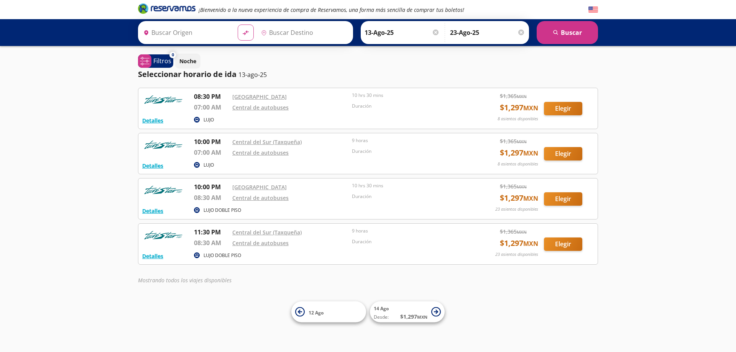
type input "[GEOGRAPHIC_DATA], [GEOGRAPHIC_DATA]"
type input "Pinotepa Nacional, [GEOGRAPHIC_DATA]"
click at [198, 256] on circle at bounding box center [197, 255] width 6 height 6
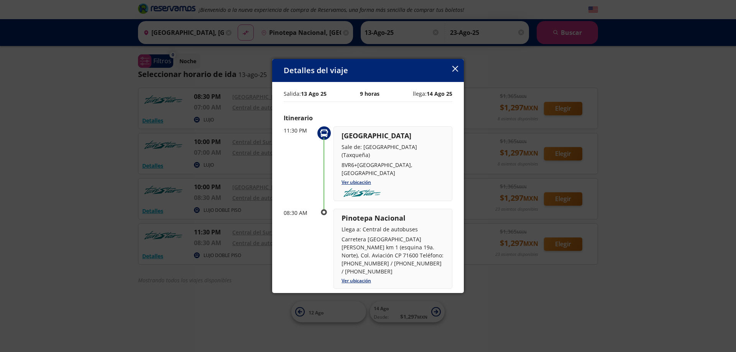
click at [452, 67] on div "Detalles del viaje" at bounding box center [368, 70] width 192 height 23
click at [454, 68] on icon "button" at bounding box center [455, 69] width 6 height 6
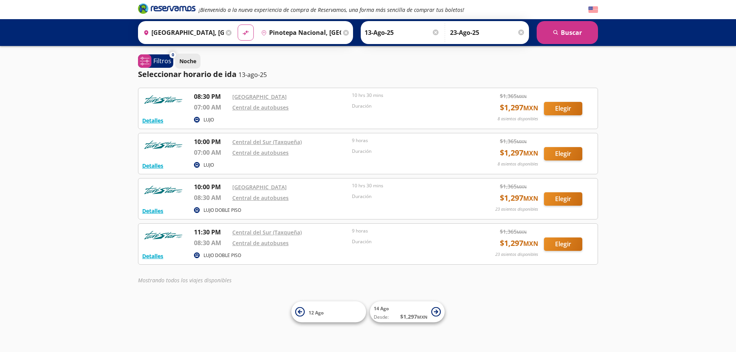
click at [185, 62] on p "Noche" at bounding box center [187, 61] width 17 height 8
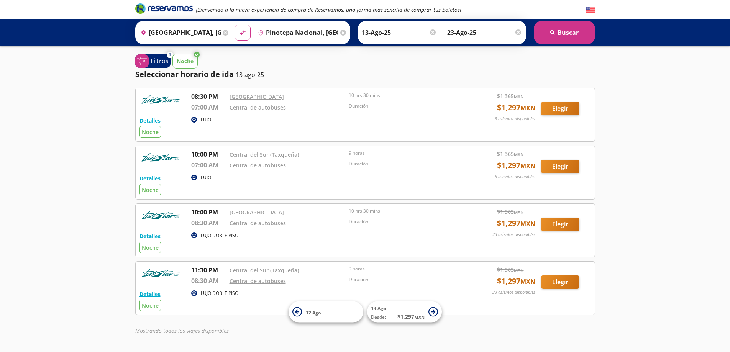
click at [185, 62] on p "Noche" at bounding box center [185, 61] width 17 height 8
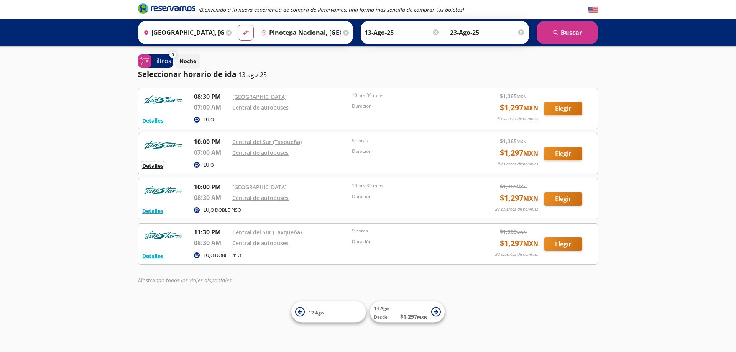
click at [155, 167] on button "Detalles" at bounding box center [152, 166] width 21 height 8
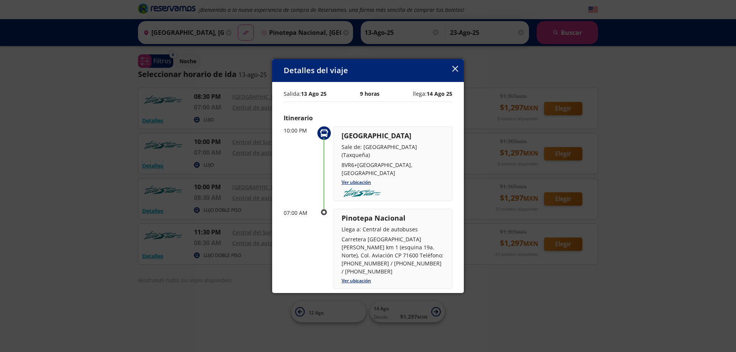
scroll to position [59, 0]
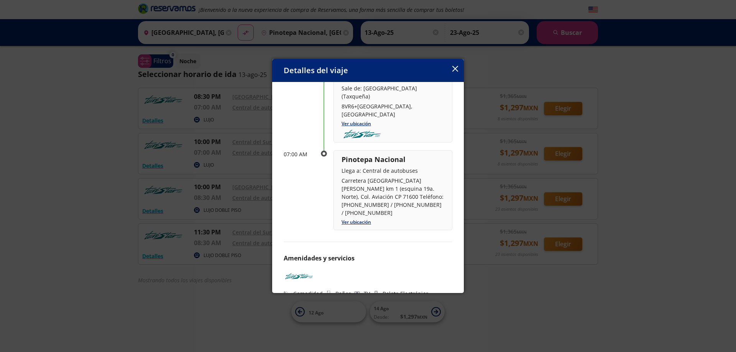
click at [456, 70] on icon "button" at bounding box center [455, 69] width 6 height 6
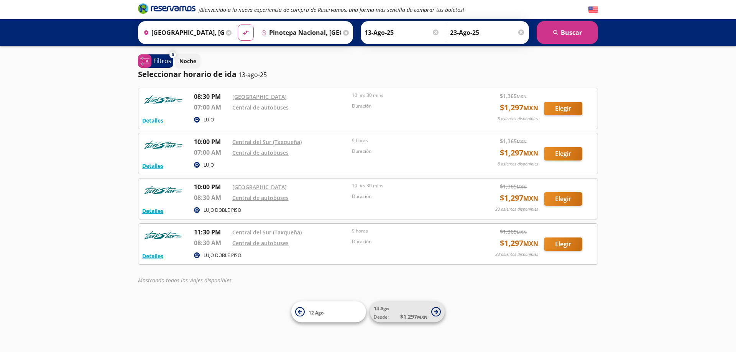
click at [438, 315] on icon at bounding box center [436, 312] width 10 height 10
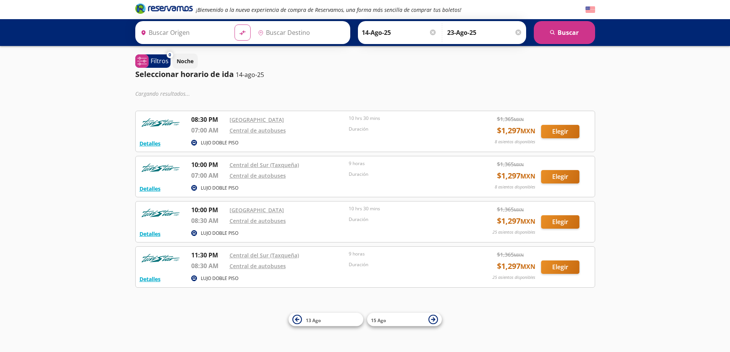
type input "[GEOGRAPHIC_DATA], [GEOGRAPHIC_DATA]"
type input "Pinotepa Nacional, [GEOGRAPHIC_DATA]"
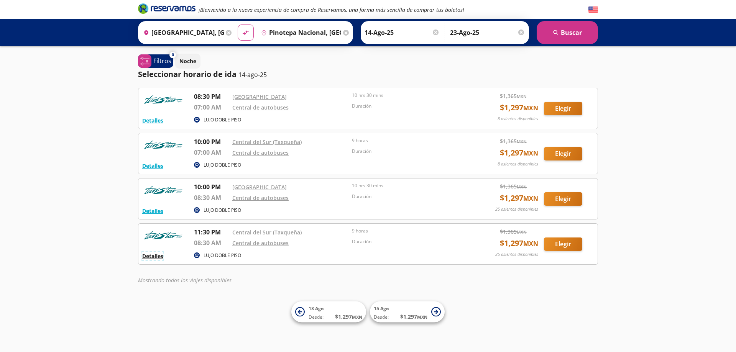
click at [156, 254] on button "Detalles" at bounding box center [152, 256] width 21 height 8
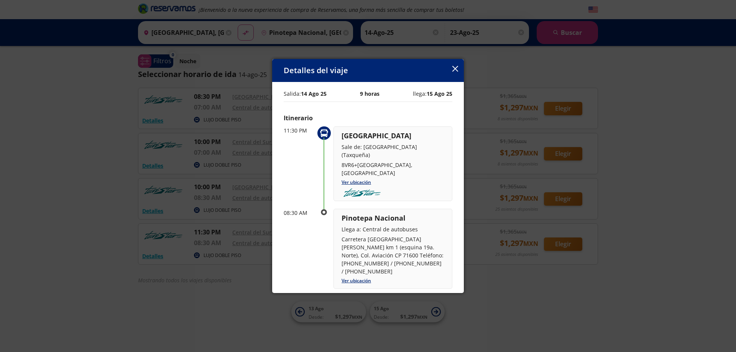
click at [454, 72] on button "button" at bounding box center [455, 69] width 6 height 9
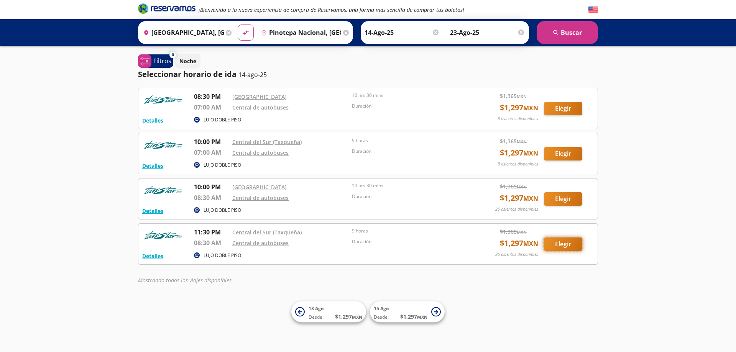
click at [559, 240] on button "Elegir" at bounding box center [563, 244] width 38 height 13
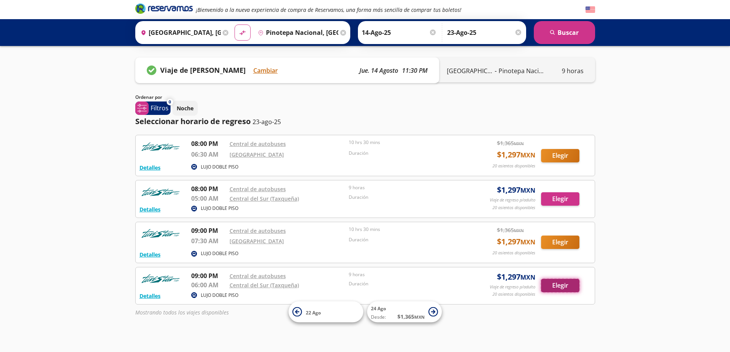
click at [567, 284] on button "Elegir" at bounding box center [560, 285] width 38 height 13
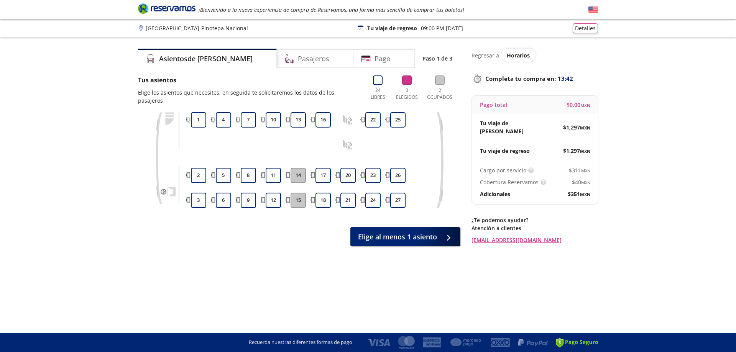
click at [300, 174] on button "14" at bounding box center [297, 175] width 15 height 15
click at [298, 195] on button "15" at bounding box center [297, 200] width 15 height 15
click at [319, 171] on button "17" at bounding box center [322, 175] width 15 height 15
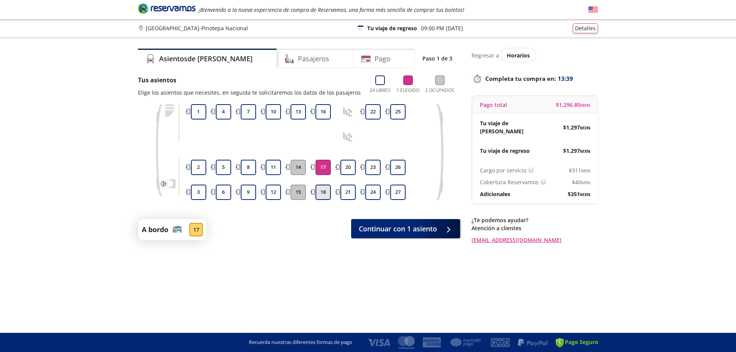
click at [326, 194] on button "18" at bounding box center [322, 192] width 15 height 15
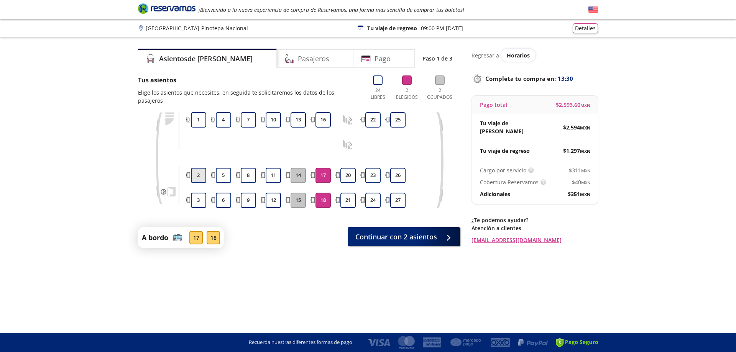
click at [204, 177] on button "2" at bounding box center [198, 175] width 15 height 15
click at [202, 190] on div at bounding box center [198, 188] width 19 height 6
click at [201, 193] on button "3" at bounding box center [198, 200] width 15 height 15
click at [213, 235] on div "18" at bounding box center [212, 237] width 13 height 13
click at [198, 238] on div "17" at bounding box center [195, 237] width 13 height 13
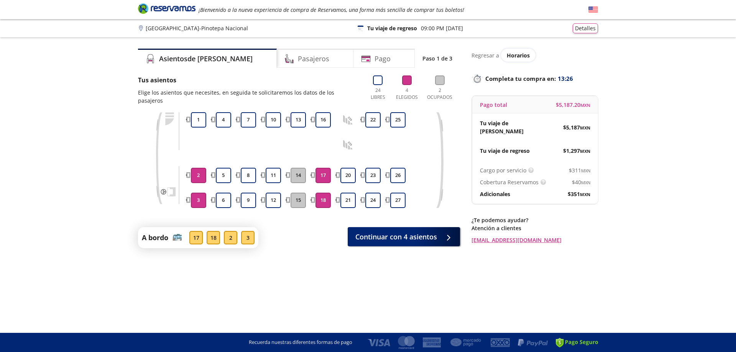
click at [321, 200] on button "18" at bounding box center [322, 200] width 15 height 15
click at [326, 179] on button "17" at bounding box center [322, 175] width 15 height 15
click at [298, 195] on button "15" at bounding box center [297, 200] width 15 height 15
click at [216, 236] on div "3" at bounding box center [212, 237] width 13 height 13
click at [200, 238] on div "2" at bounding box center [195, 237] width 13 height 13
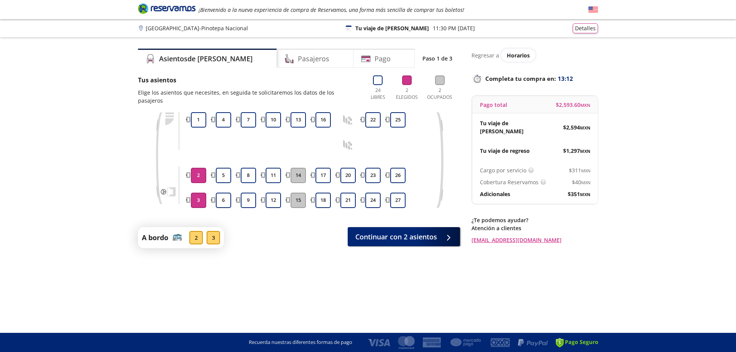
click at [203, 204] on button "3" at bounding box center [198, 200] width 15 height 15
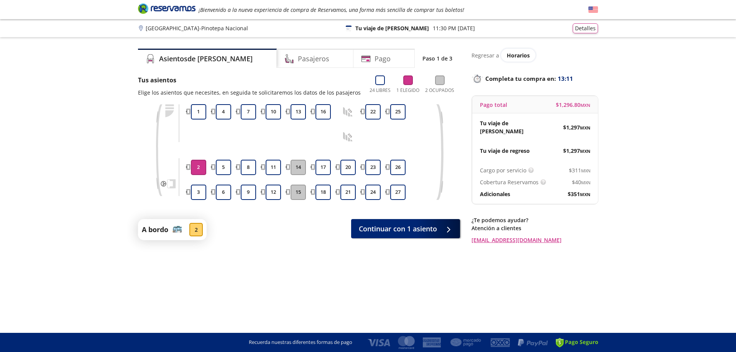
click at [203, 184] on div "3 2 1" at bounding box center [198, 152] width 19 height 96
click at [200, 176] on div "3 2 1" at bounding box center [198, 152] width 19 height 96
click at [201, 165] on button "2" at bounding box center [198, 167] width 15 height 15
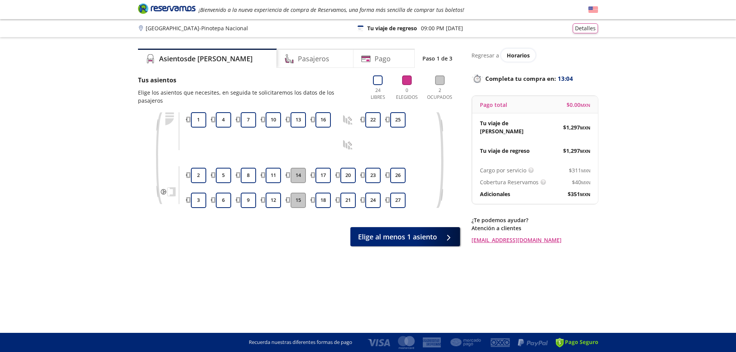
click at [400, 83] on div "0 Elegidos" at bounding box center [407, 89] width 26 height 29
click at [375, 82] on icon at bounding box center [378, 80] width 10 height 10
click at [322, 176] on button "17" at bounding box center [322, 175] width 15 height 15
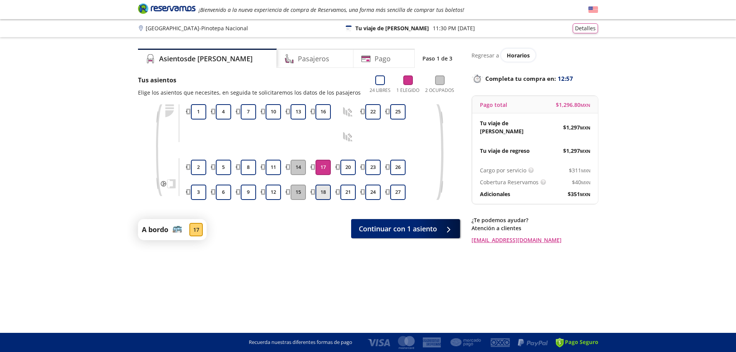
click at [319, 198] on button "18" at bounding box center [322, 192] width 15 height 15
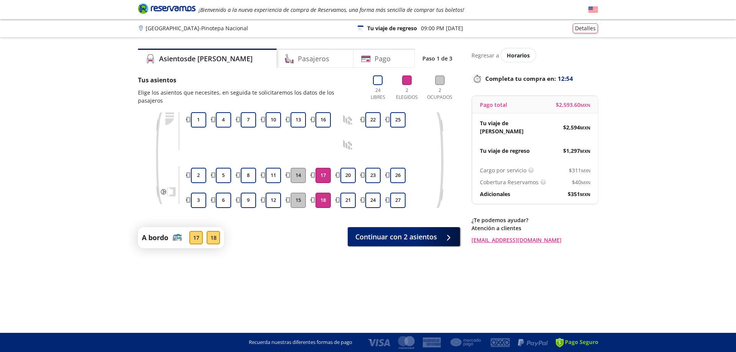
click at [320, 176] on button "17" at bounding box center [322, 175] width 15 height 15
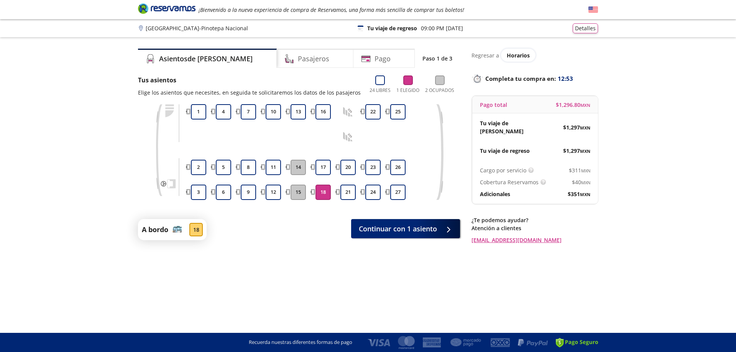
click at [322, 195] on button "18" at bounding box center [322, 192] width 15 height 15
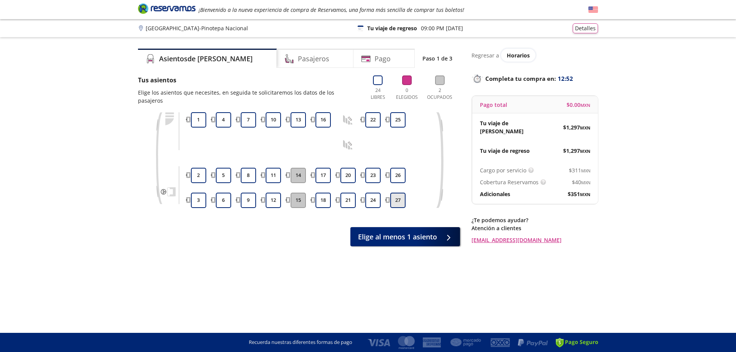
click at [397, 197] on button "27" at bounding box center [397, 200] width 15 height 15
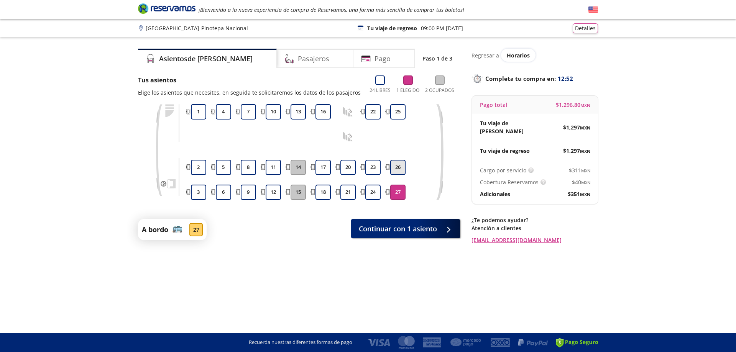
click at [396, 172] on button "26" at bounding box center [397, 167] width 15 height 15
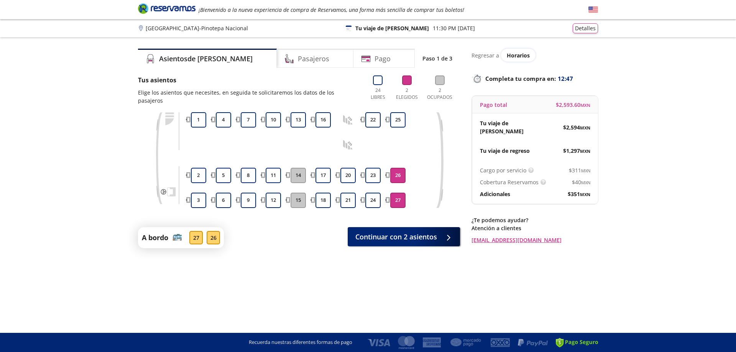
click at [405, 82] on icon at bounding box center [407, 80] width 10 height 10
click at [298, 58] on h4 "Pasajeros" at bounding box center [313, 59] width 31 height 10
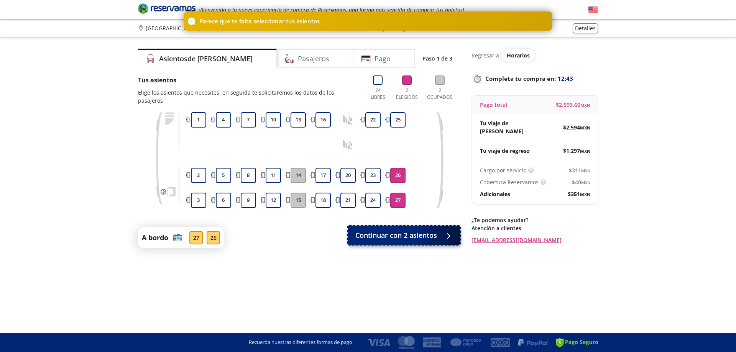
click at [405, 241] on button "Continuar con 2 asientos" at bounding box center [403, 235] width 112 height 19
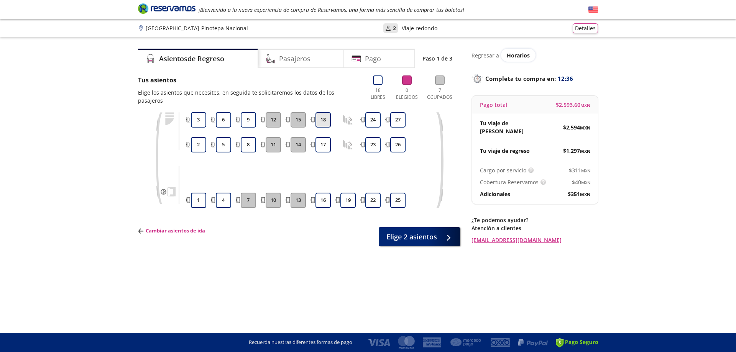
click at [321, 125] on button "18" at bounding box center [322, 119] width 15 height 15
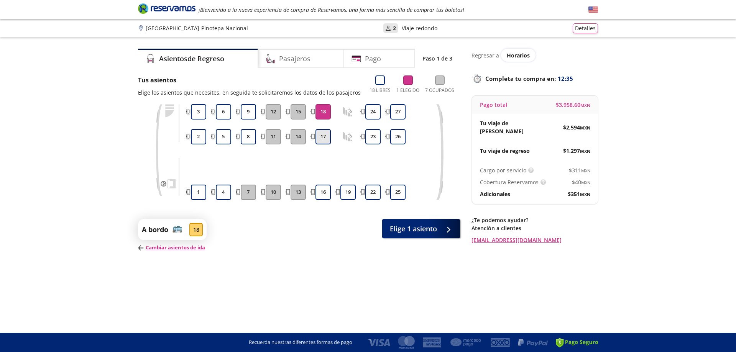
click at [322, 143] on button "17" at bounding box center [322, 136] width 15 height 15
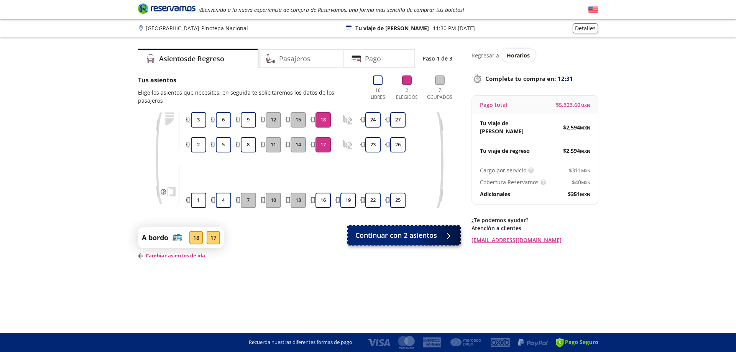
click at [385, 232] on span "Continuar con 2 asientos" at bounding box center [396, 235] width 82 height 10
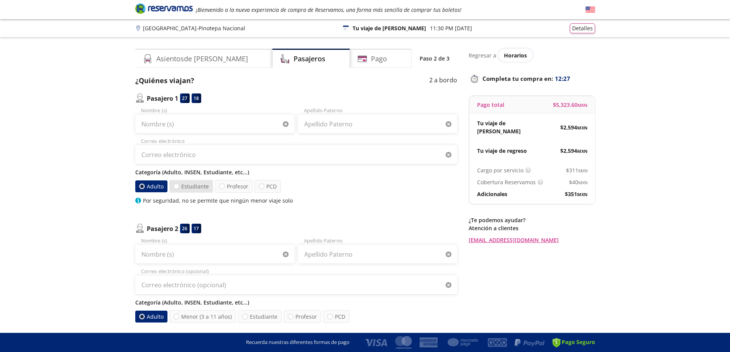
click at [197, 188] on label "Estudiante" at bounding box center [191, 186] width 44 height 13
click at [179, 188] on input "Estudiante" at bounding box center [176, 186] width 5 height 5
radio input "true"
radio input "false"
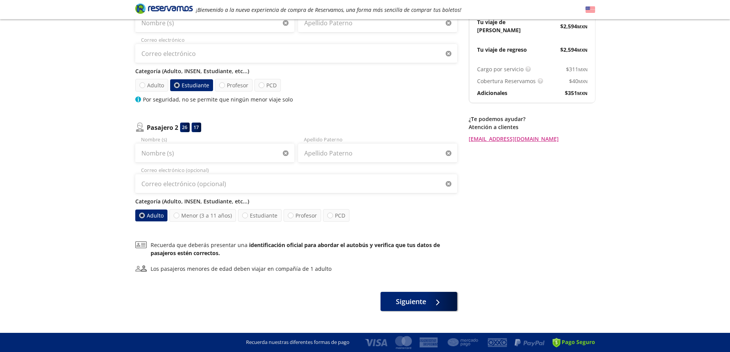
scroll to position [114, 0]
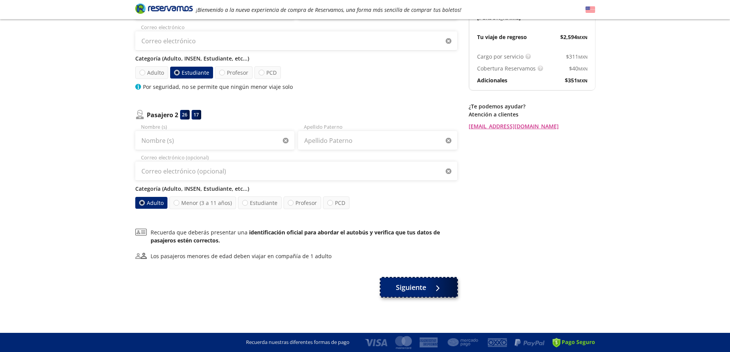
click at [429, 293] on button "Siguiente" at bounding box center [418, 287] width 77 height 19
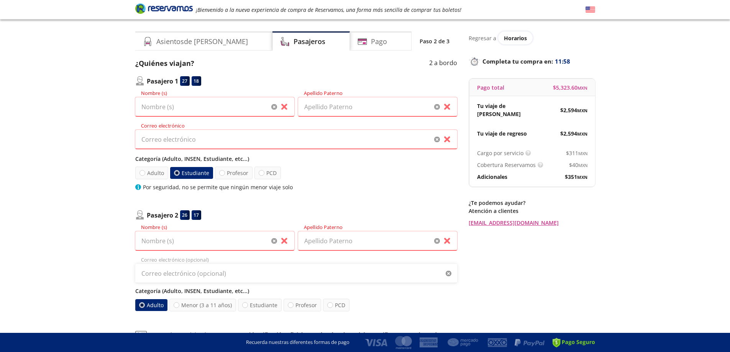
scroll to position [0, 0]
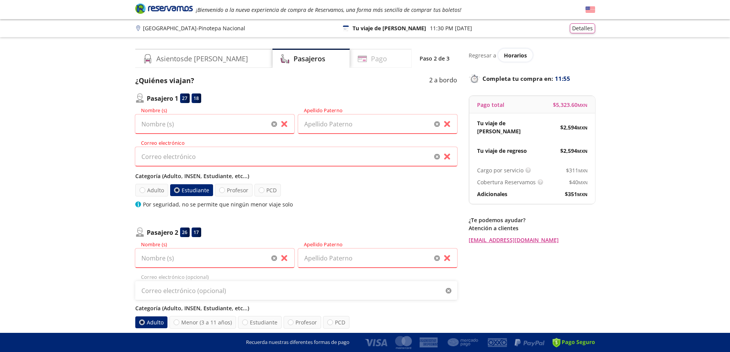
click at [383, 61] on div "Pago" at bounding box center [381, 58] width 62 height 19
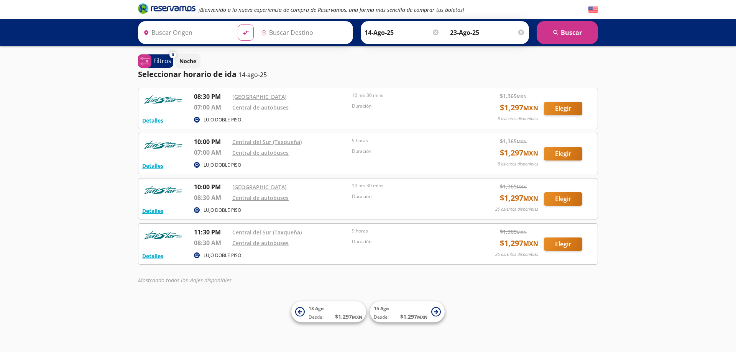
type input "[GEOGRAPHIC_DATA], [GEOGRAPHIC_DATA]"
type input "Pinotepa Nacional, [GEOGRAPHIC_DATA]"
click at [554, 114] on button "Elegir" at bounding box center [563, 108] width 38 height 13
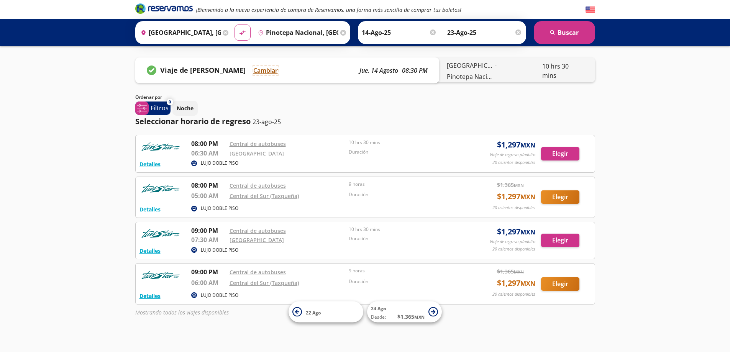
click at [270, 72] on button "Cambiar" at bounding box center [265, 70] width 25 height 9
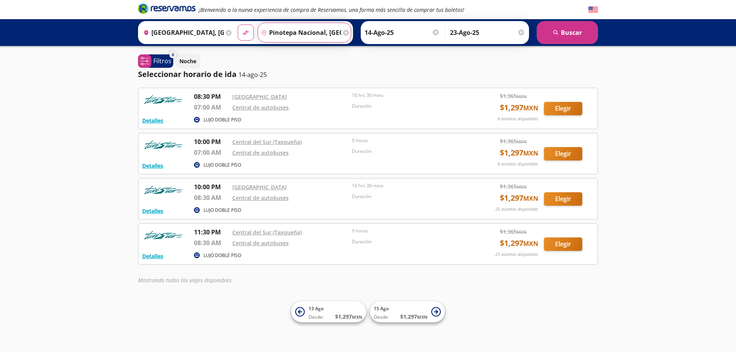
click at [314, 33] on input "Pinotepa Nacional, [GEOGRAPHIC_DATA]" at bounding box center [300, 32] width 84 height 19
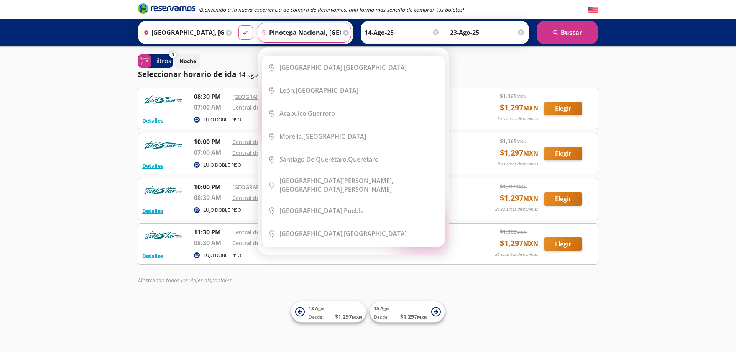
click at [249, 33] on icon "material-symbols:compare-arrows-rounded" at bounding box center [245, 32] width 7 height 7
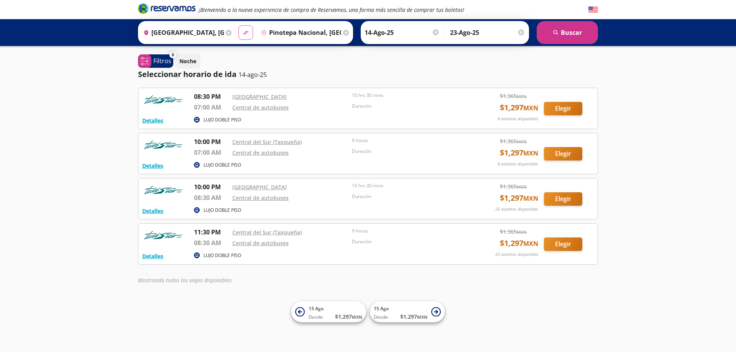
type input "Pinotepa Nacional, [GEOGRAPHIC_DATA]"
type input "[GEOGRAPHIC_DATA], [GEOGRAPHIC_DATA]"
click at [249, 33] on icon "material-symbols:compare-arrows-rounded" at bounding box center [245, 32] width 7 height 7
type input "[GEOGRAPHIC_DATA], [GEOGRAPHIC_DATA]"
type input "Pinotepa Nacional, [GEOGRAPHIC_DATA]"
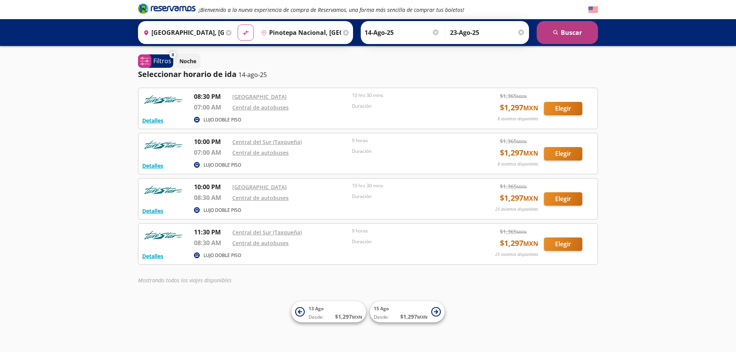
click at [553, 34] on icon "search" at bounding box center [556, 33] width 6 height 6
type input "[GEOGRAPHIC_DATA], [GEOGRAPHIC_DATA]"
type input "Pinotepa Nacional, [GEOGRAPHIC_DATA]"
click at [559, 114] on button "Elegir" at bounding box center [563, 108] width 38 height 13
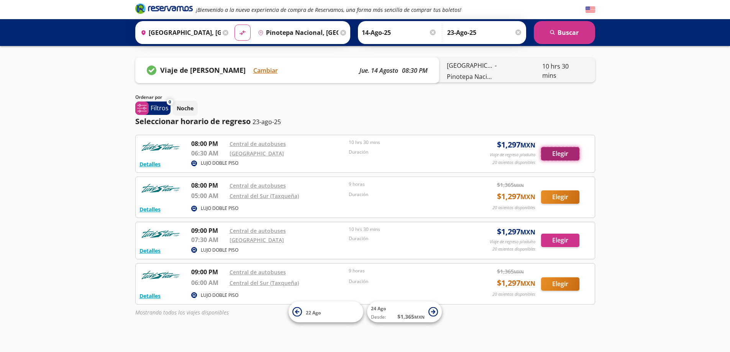
click at [569, 154] on button "Elegir" at bounding box center [560, 153] width 38 height 13
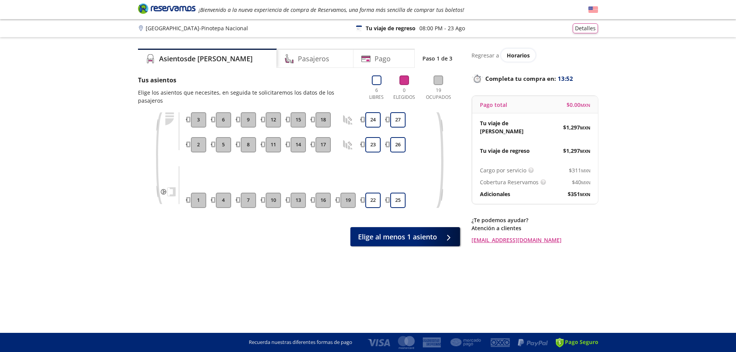
click at [327, 149] on button "17" at bounding box center [322, 144] width 15 height 15
click at [326, 120] on button "18" at bounding box center [322, 119] width 15 height 15
click at [371, 122] on button "24" at bounding box center [372, 119] width 15 height 15
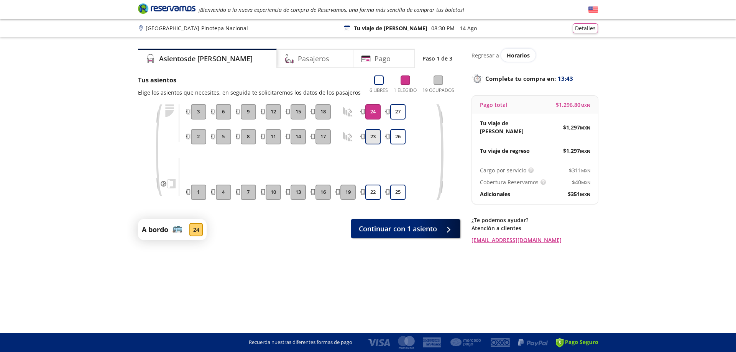
click at [371, 140] on button "23" at bounding box center [372, 136] width 15 height 15
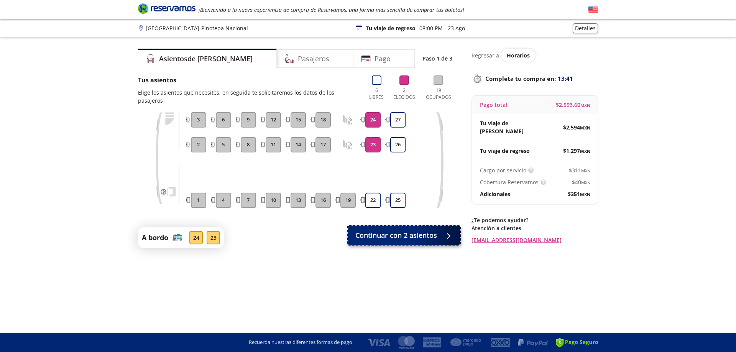
click at [400, 240] on span "Continuar con 2 asientos" at bounding box center [396, 235] width 82 height 10
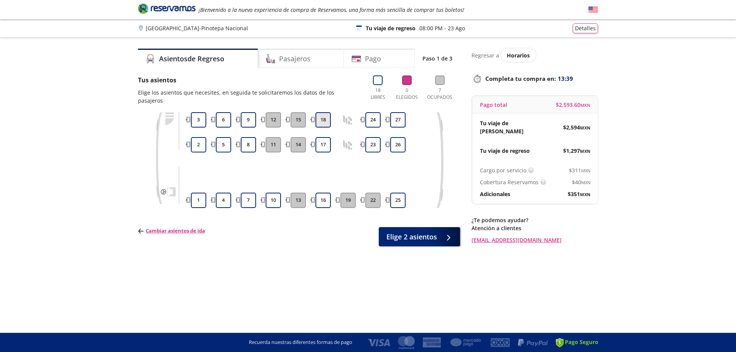
click at [323, 117] on button "18" at bounding box center [322, 119] width 15 height 15
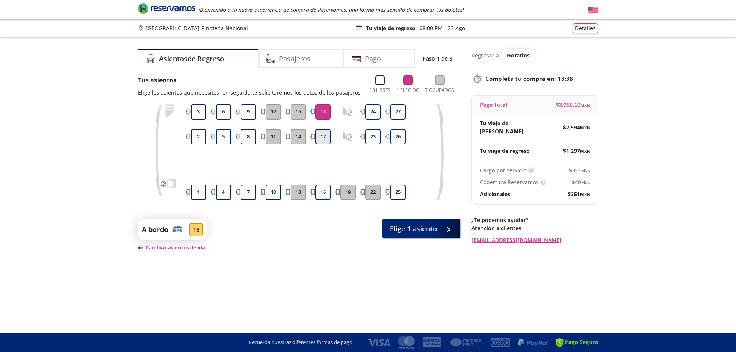
click at [322, 143] on button "17" at bounding box center [322, 136] width 15 height 15
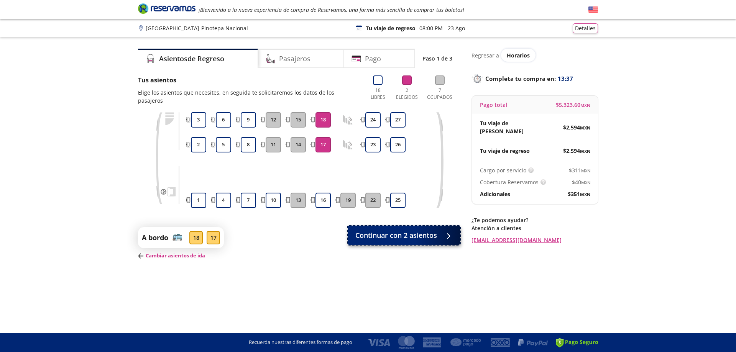
click at [401, 238] on span "Continuar con 2 asientos" at bounding box center [396, 235] width 82 height 10
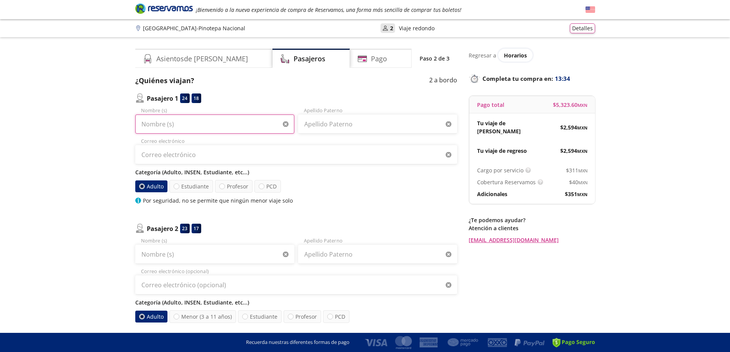
click at [216, 128] on input "Nombre (s)" at bounding box center [214, 124] width 159 height 19
type input "[PERSON_NAME]"
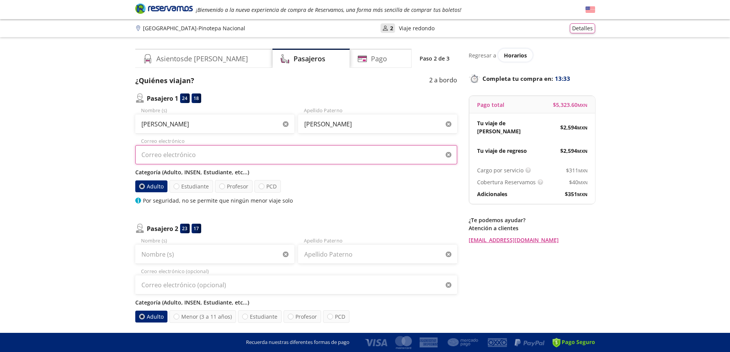
type input "[EMAIL_ADDRESS][DOMAIN_NAME]"
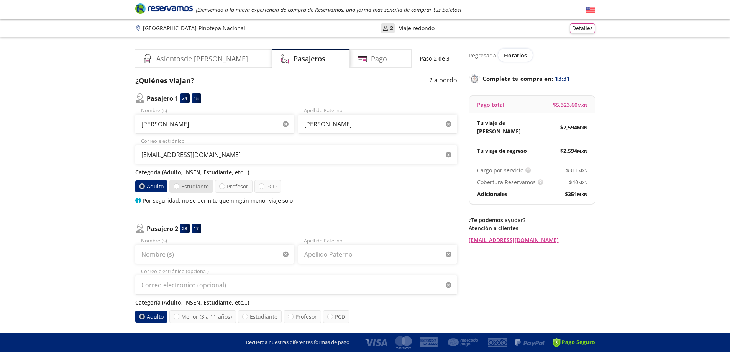
click at [186, 187] on label "Estudiante" at bounding box center [191, 186] width 44 height 13
click at [179, 187] on input "Estudiante" at bounding box center [176, 186] width 5 height 5
radio input "true"
radio input "false"
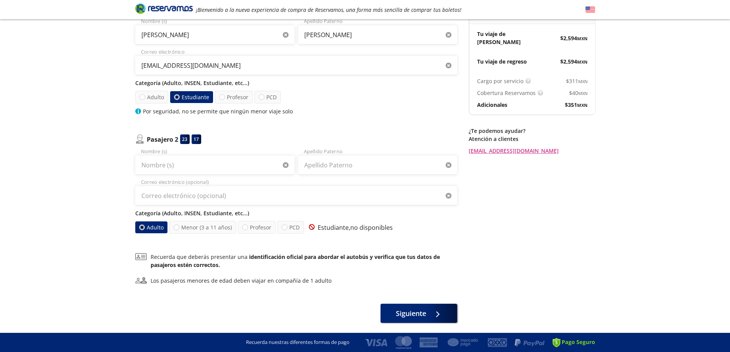
scroll to position [102, 0]
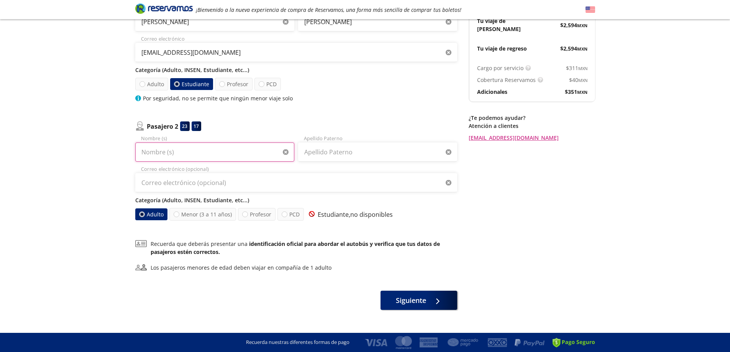
click at [242, 160] on input "Nombre (s)" at bounding box center [214, 152] width 159 height 19
click at [239, 157] on input "Nombre (s)" at bounding box center [214, 152] width 159 height 19
type input "[PERSON_NAME]"
click at [316, 152] on input "Apellido Paterno" at bounding box center [377, 152] width 159 height 19
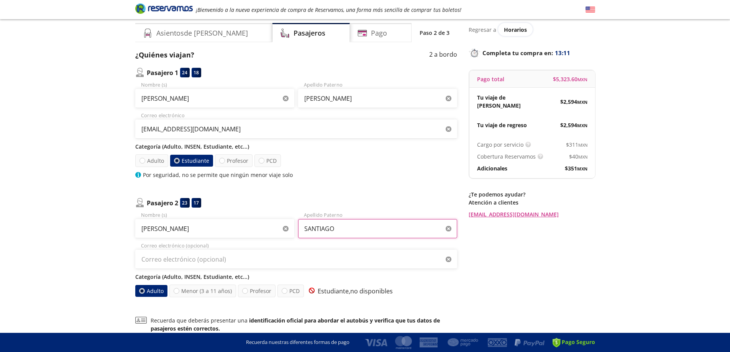
type input "SANTIAGO"
drag, startPoint x: 360, startPoint y: 98, endPoint x: 346, endPoint y: 104, distance: 15.4
click at [346, 104] on input "[PERSON_NAME]" at bounding box center [377, 98] width 159 height 19
type input "[PERSON_NAME]"
click at [313, 179] on div "Pasajero 1 24 18 [PERSON_NAME] (s) [PERSON_NAME] Paterno [EMAIL_ADDRESS][DOMAIN…" at bounding box center [296, 182] width 322 height 229
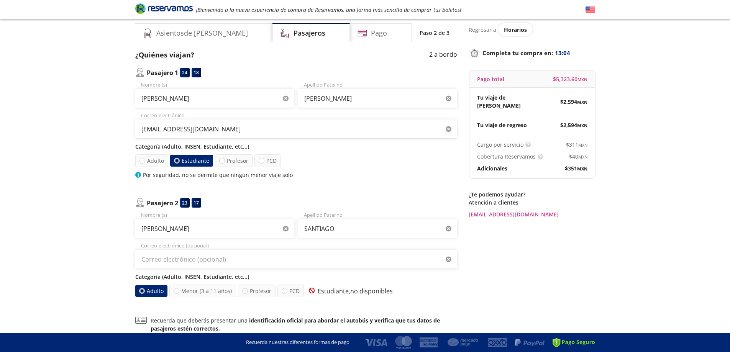
scroll to position [89, 0]
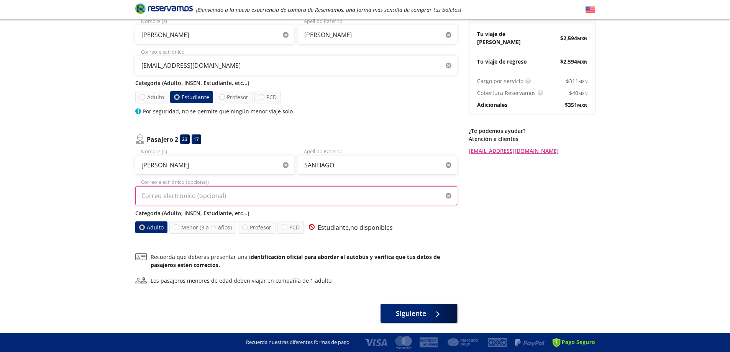
click at [293, 198] on input "Correo electrónico (opcional)" at bounding box center [296, 195] width 322 height 19
type input "[EMAIL_ADDRESS][DOMAIN_NAME]"
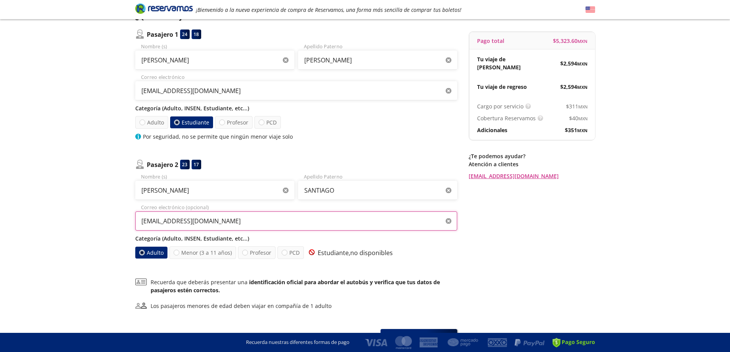
scroll to position [114, 0]
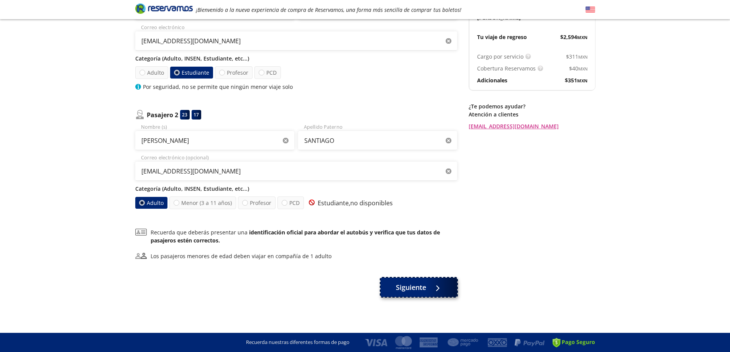
click at [413, 287] on span "Siguiente" at bounding box center [411, 287] width 30 height 10
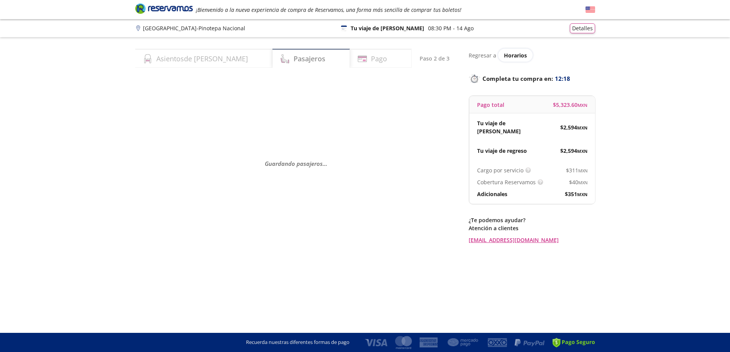
scroll to position [0, 0]
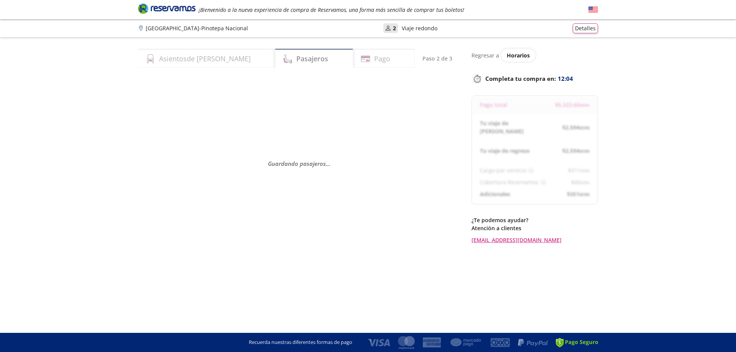
select select "MX"
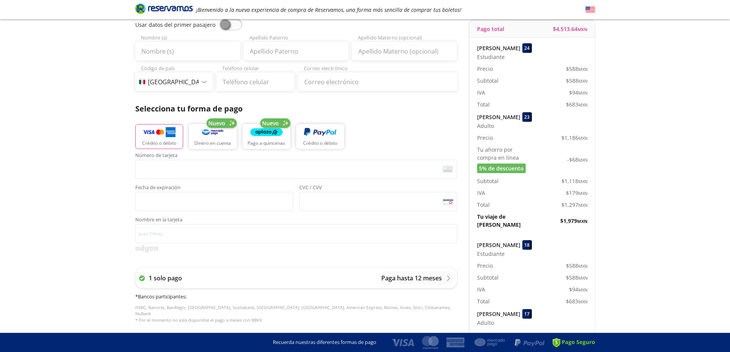
scroll to position [12, 0]
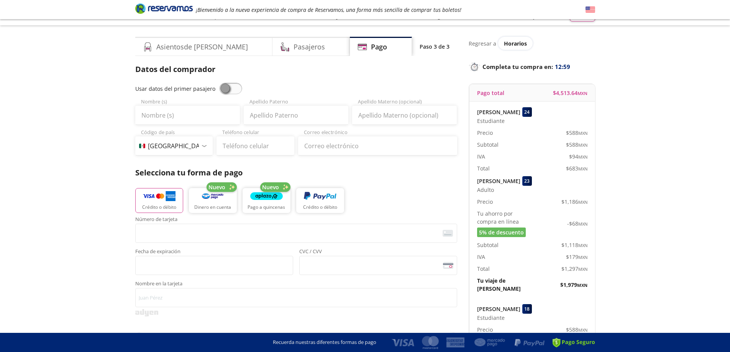
click at [223, 91] on span at bounding box center [230, 88] width 23 height 11
click at [219, 83] on input "checkbox" at bounding box center [219, 83] width 0 height 0
type input "[PERSON_NAME]"
type input "[EMAIL_ADDRESS][DOMAIN_NAME]"
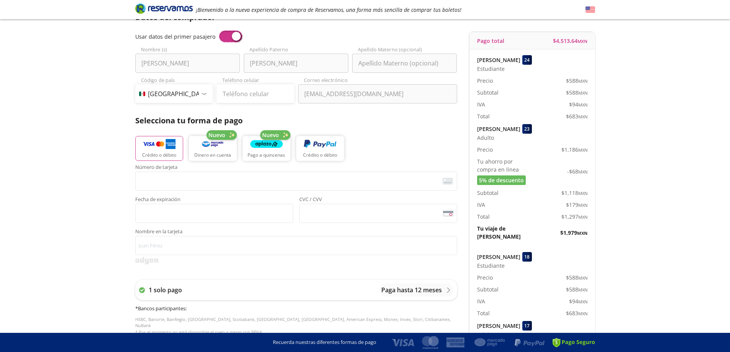
scroll to position [115, 0]
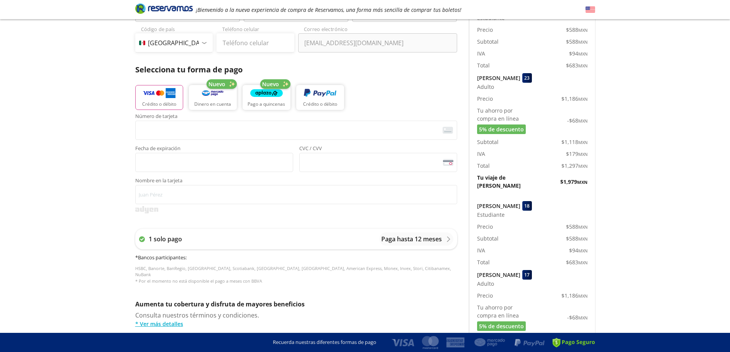
click at [502, 127] on span "5% de descuento" at bounding box center [501, 129] width 45 height 8
click at [572, 178] on span "$ 1,979 MXN" at bounding box center [573, 182] width 27 height 8
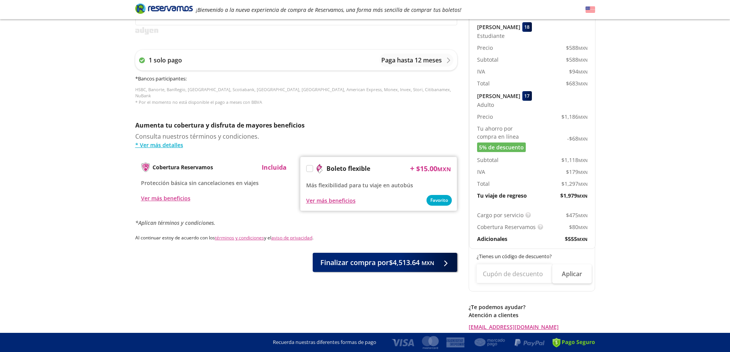
scroll to position [318, 0]
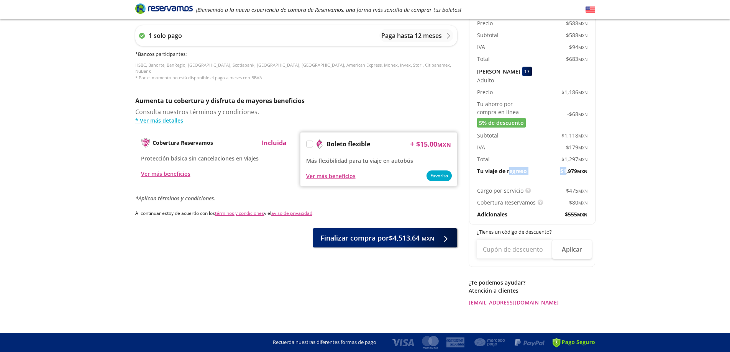
drag, startPoint x: 509, startPoint y: 165, endPoint x: 565, endPoint y: 165, distance: 55.9
click at [565, 167] on div "Tu viaje de regreso $ 1,979 MXN" at bounding box center [532, 171] width 110 height 8
click at [565, 167] on span "$ 1,979 MXN" at bounding box center [573, 171] width 27 height 8
click at [541, 200] on img at bounding box center [540, 203] width 6 height 6
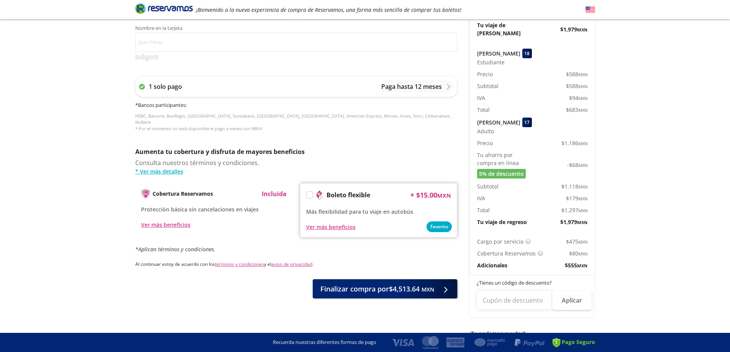
scroll to position [254, 0]
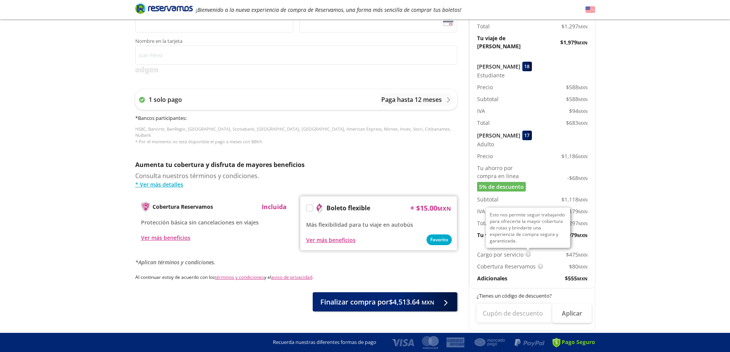
click at [529, 252] on img at bounding box center [528, 255] width 6 height 6
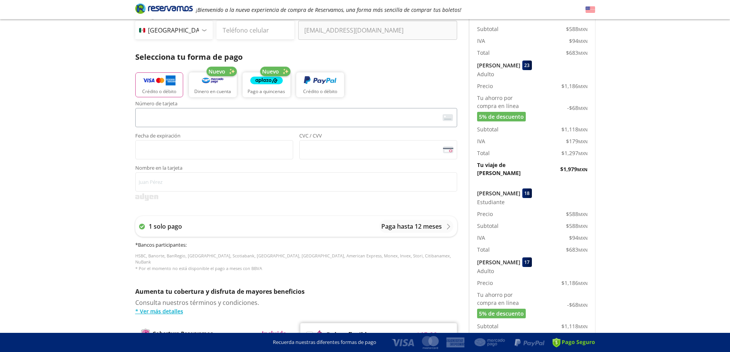
scroll to position [141, 0]
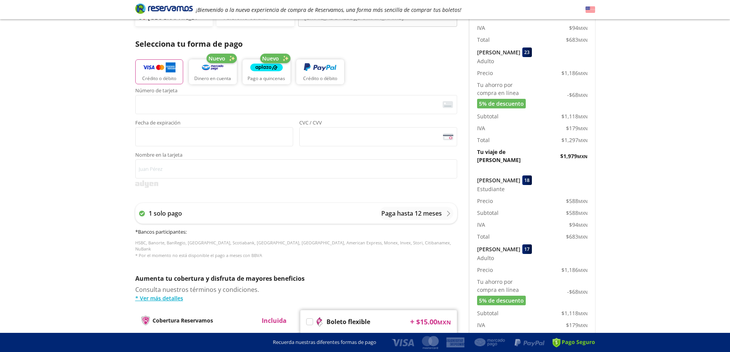
drag, startPoint x: 735, startPoint y: 215, endPoint x: 735, endPoint y: 227, distance: 11.5
click at [730, 227] on html "Group 9 Created with Sketch. Pago [GEOGRAPHIC_DATA] - Pinotepa Nacional ¡Bienve…" at bounding box center [365, 198] width 730 height 678
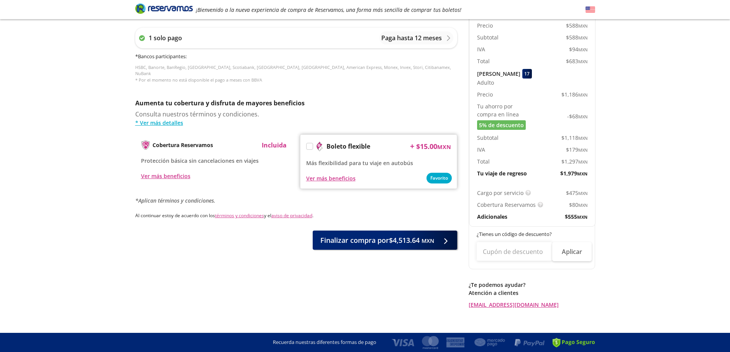
scroll to position [291, 0]
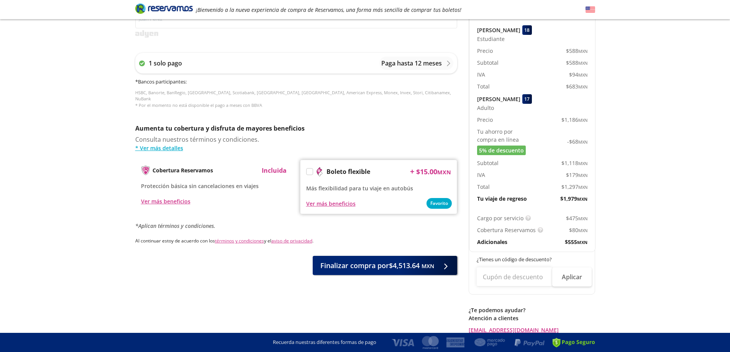
click at [313, 168] on div at bounding box center [309, 171] width 7 height 7
click at [311, 169] on label at bounding box center [309, 172] width 6 height 6
click at [311, 170] on input "Boleto flexible" at bounding box center [308, 172] width 5 height 5
click at [326, 200] on div "Ver más beneficios" at bounding box center [330, 204] width 49 height 8
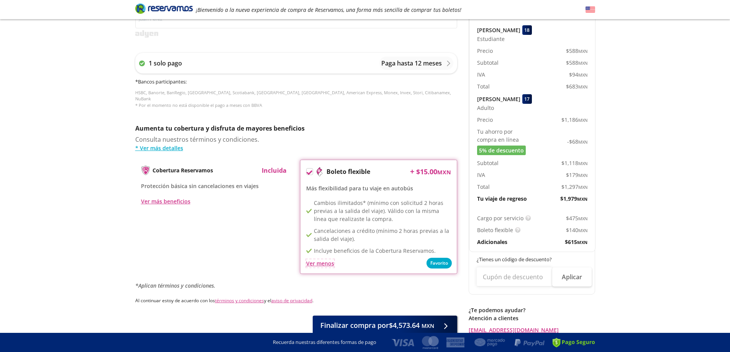
scroll to position [321, 0]
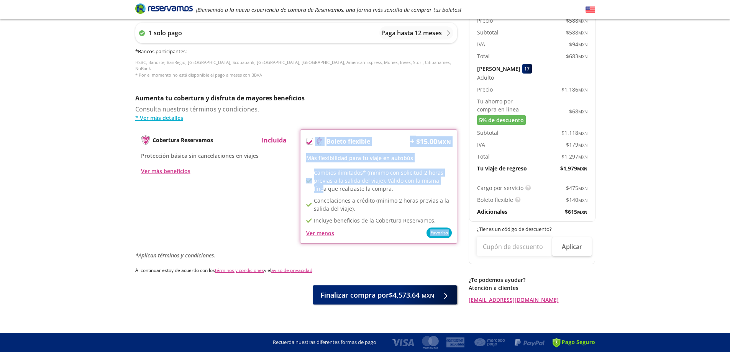
drag, startPoint x: 310, startPoint y: 136, endPoint x: 323, endPoint y: 183, distance: 48.9
click at [323, 184] on div "Boleto flexible + $ 15.00 MXN Más flexibilidad para tu viaje en autobús Favorit…" at bounding box center [378, 186] width 157 height 114
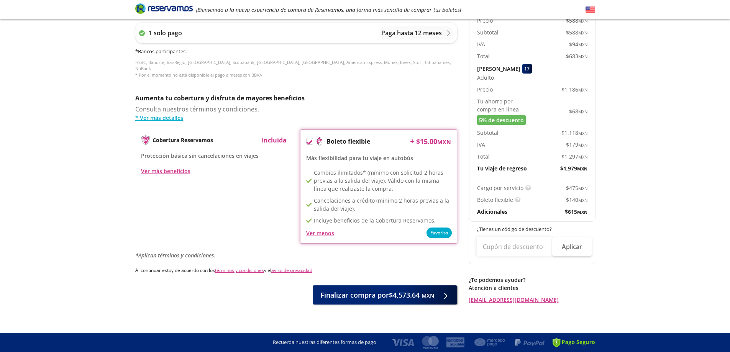
click at [310, 139] on icon at bounding box center [309, 142] width 6 height 6
click at [310, 140] on input "Boleto flexible" at bounding box center [308, 142] width 5 height 5
click at [158, 167] on div "Ver más beneficios" at bounding box center [165, 171] width 49 height 8
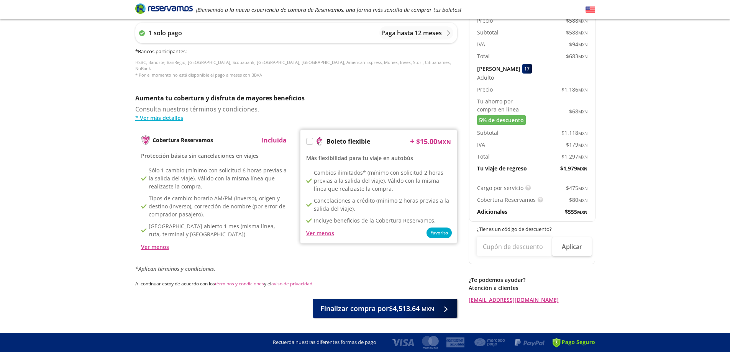
click at [274, 136] on p "Incluida" at bounding box center [274, 140] width 25 height 9
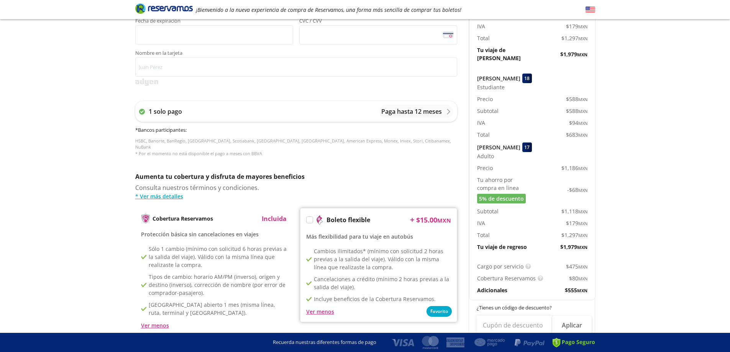
scroll to position [319, 0]
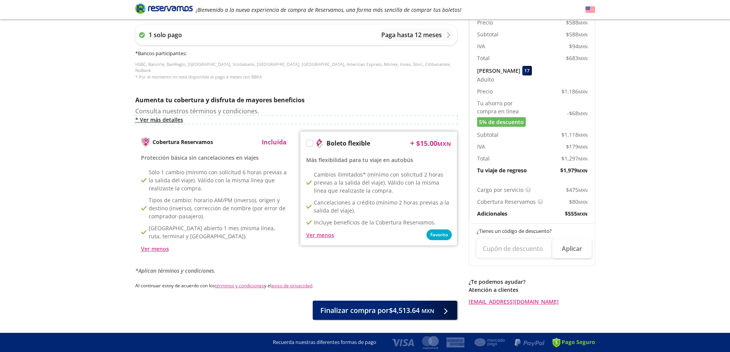
click at [176, 116] on link "* Ver más detalles" at bounding box center [296, 120] width 322 height 8
click at [673, 139] on div "Group 9 Created with Sketch. Pago [GEOGRAPHIC_DATA] - Pinotepa Nacional ¡Bienve…" at bounding box center [365, 27] width 730 height 693
click at [539, 199] on img at bounding box center [540, 202] width 6 height 6
click at [619, 187] on div "Group 9 Created with Sketch. Pago [GEOGRAPHIC_DATA] - Pinotepa Nacional ¡Bienve…" at bounding box center [365, 27] width 730 height 693
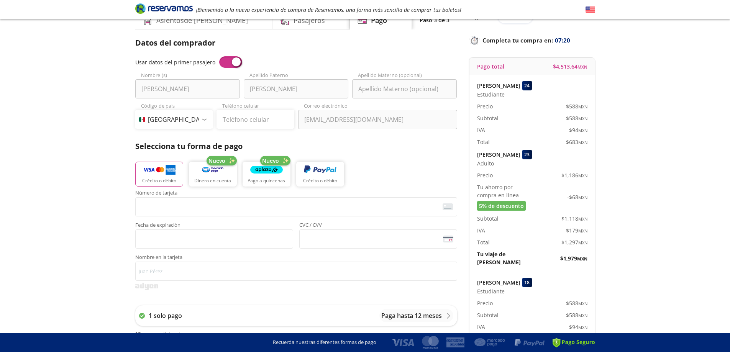
scroll to position [0, 0]
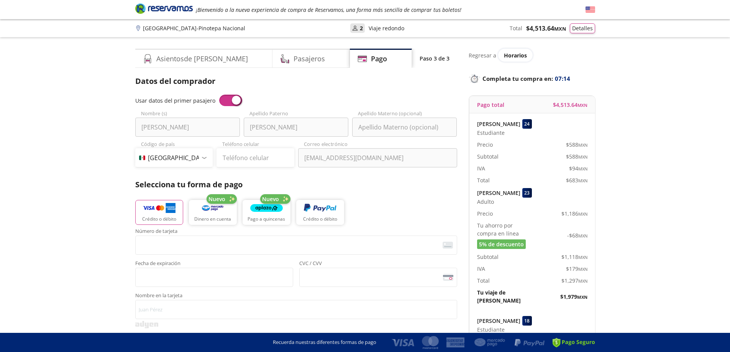
click at [354, 28] on icon "User" at bounding box center [355, 28] width 6 height 6
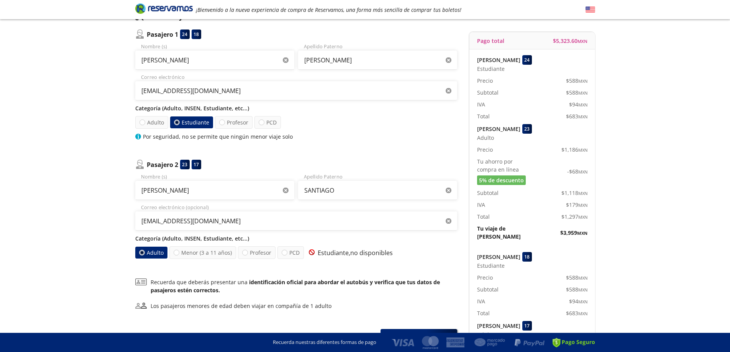
scroll to position [128, 0]
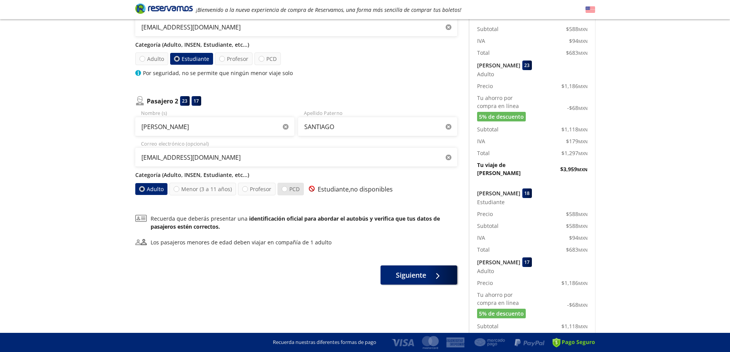
click at [288, 189] on label "PCD" at bounding box center [290, 189] width 26 height 13
click at [287, 189] on input "PCD" at bounding box center [284, 189] width 5 height 5
radio input "true"
click at [169, 186] on div "Adulto Menor (3 a 11 años) Profesor PCD Estudiante, no disponibles" at bounding box center [296, 189] width 322 height 13
click at [154, 189] on label "Adulto" at bounding box center [151, 189] width 33 height 13
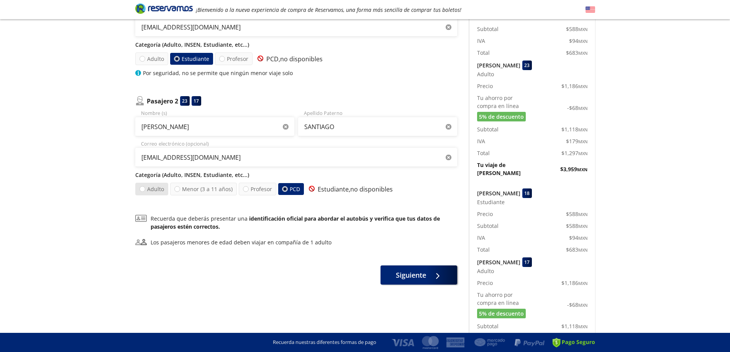
click at [144, 189] on input "Adulto" at bounding box center [141, 189] width 5 height 5
radio input "true"
radio input "false"
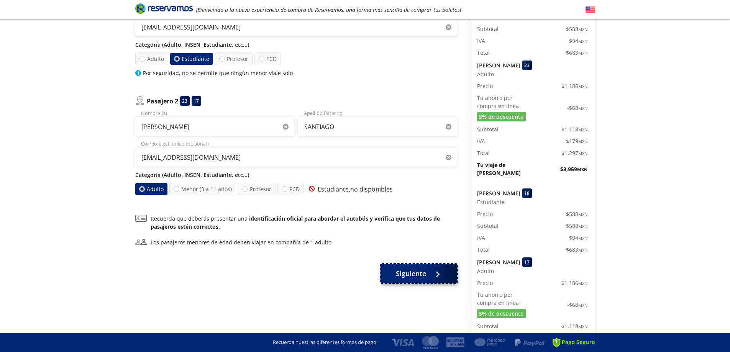
click at [420, 275] on span "Siguiente" at bounding box center [411, 274] width 30 height 10
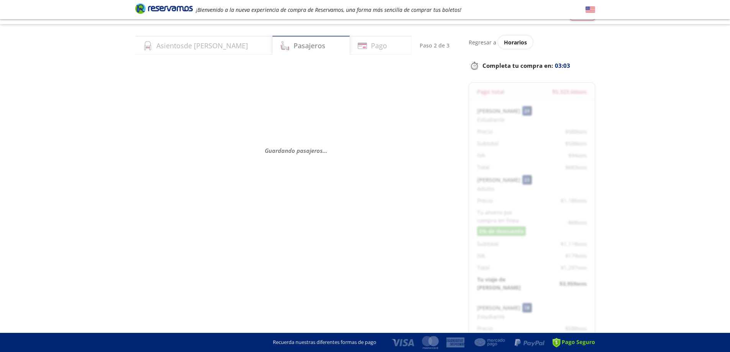
scroll to position [0, 0]
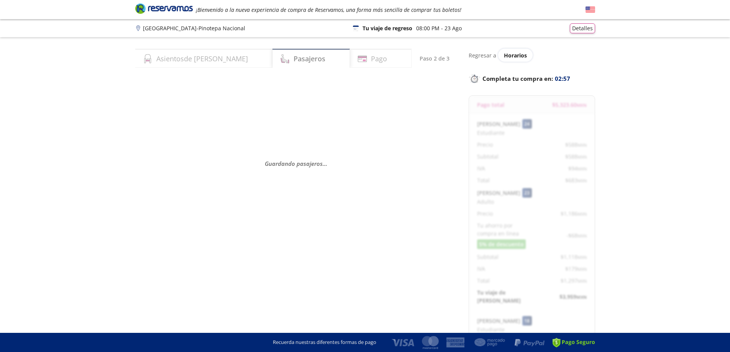
select select "MX"
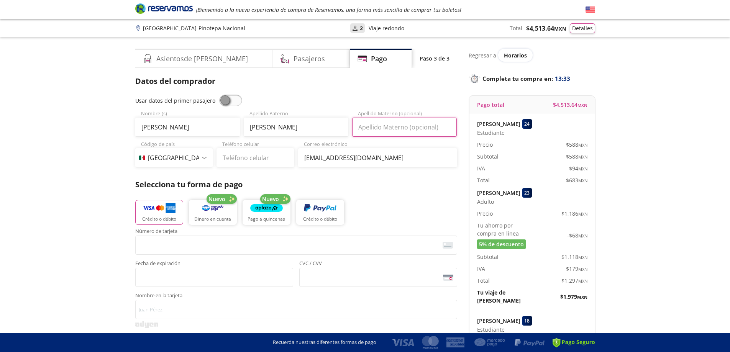
click at [385, 133] on input "Apellido Materno (opcional)" at bounding box center [404, 127] width 105 height 19
click at [34, 185] on div "Group 9 Created with Sketch. Pago [GEOGRAPHIC_DATA] - Pinotepa Nacional ¡Bienve…" at bounding box center [365, 339] width 730 height 678
click at [582, 27] on button "Detalles" at bounding box center [582, 27] width 25 height 10
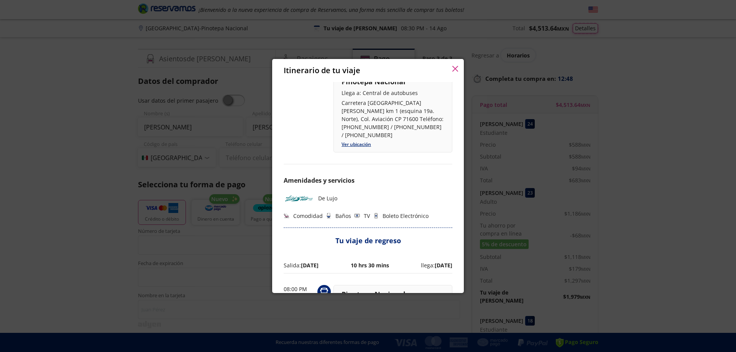
scroll to position [179, 0]
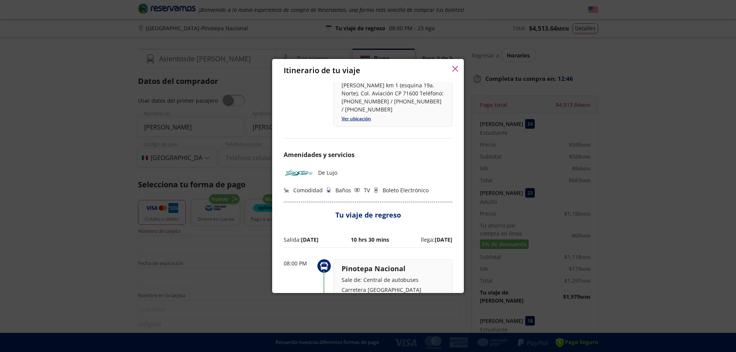
click at [401, 186] on p "Boleto Electrónico" at bounding box center [405, 190] width 46 height 8
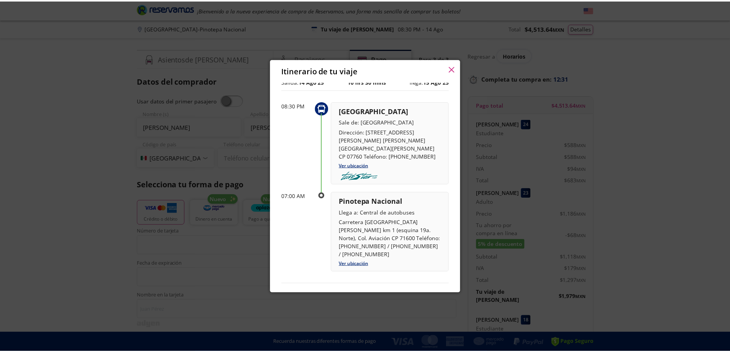
scroll to position [0, 0]
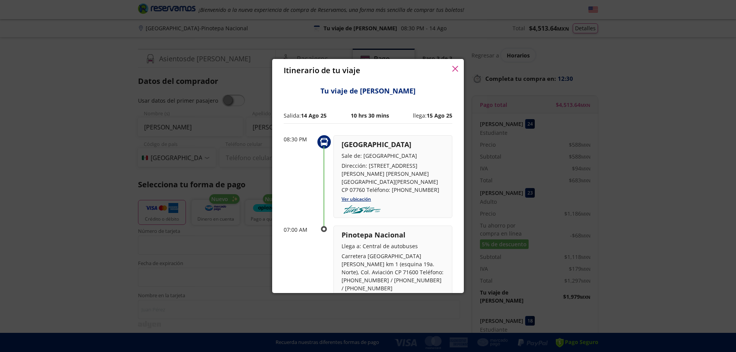
click at [451, 67] on div "Itinerario de tu viaje" at bounding box center [368, 70] width 192 height 23
click at [455, 70] on icon "button" at bounding box center [455, 69] width 6 height 6
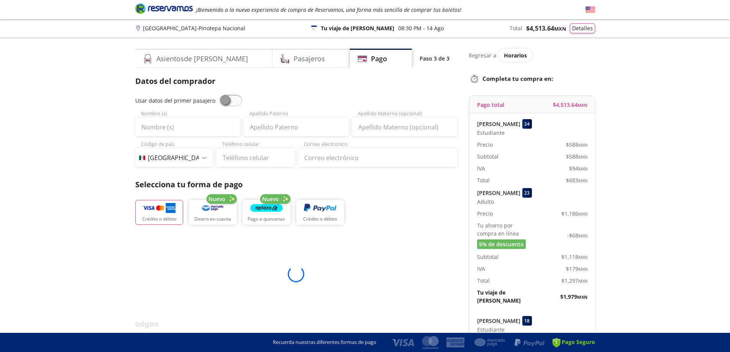
select select "MX"
click at [173, 11] on icon "Brand Logo" at bounding box center [163, 8] width 57 height 11
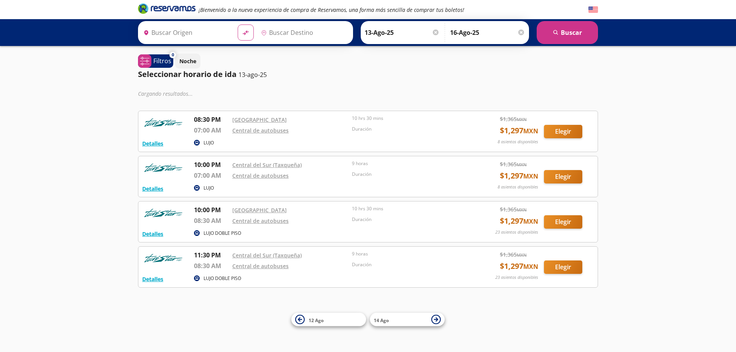
type input "Ciudad de México, Distrito Federal"
type input "Pinotepa Nacional, [GEOGRAPHIC_DATA]"
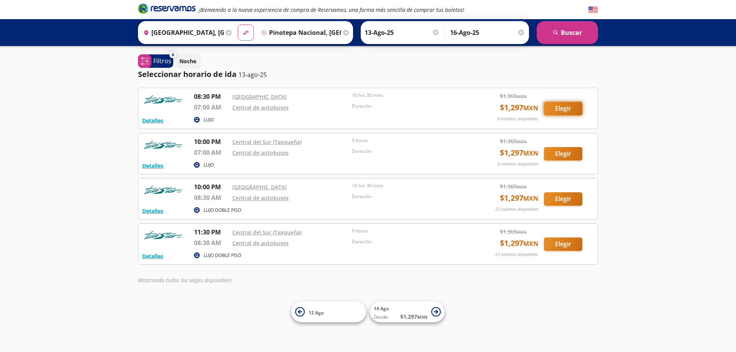
click at [553, 103] on button "Elegir" at bounding box center [563, 108] width 38 height 13
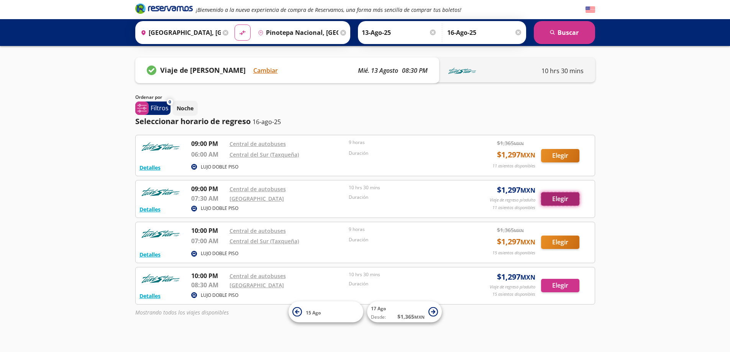
click at [553, 203] on button "Elegir" at bounding box center [560, 198] width 38 height 13
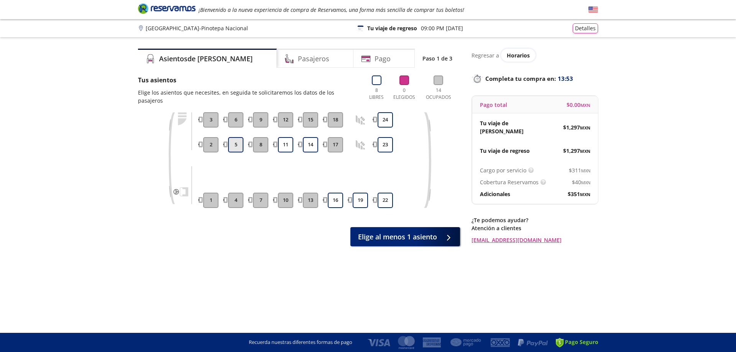
click at [235, 146] on button "5" at bounding box center [235, 144] width 15 height 15
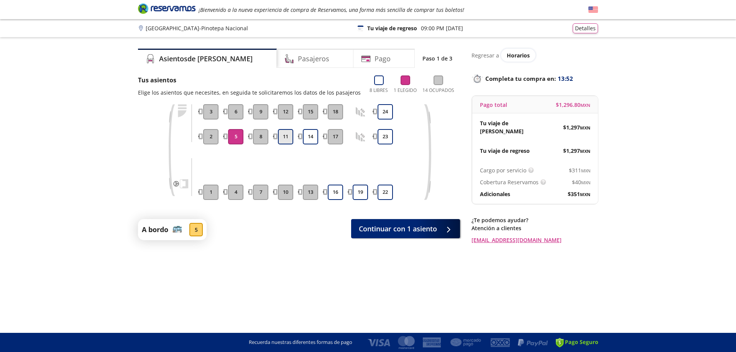
click at [283, 136] on button "11" at bounding box center [285, 136] width 15 height 15
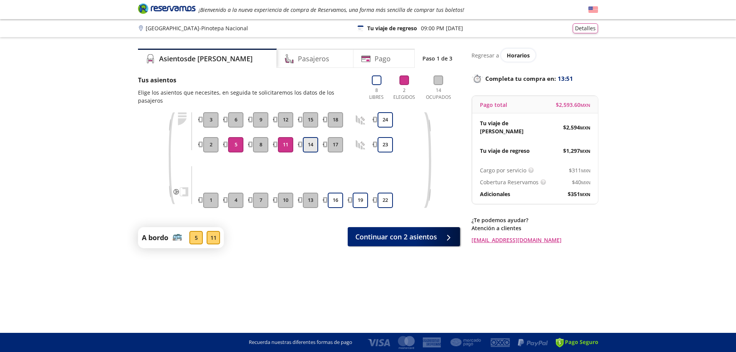
click at [308, 139] on button "14" at bounding box center [310, 144] width 15 height 15
click at [427, 236] on span "Continuar con 3 asientos" at bounding box center [396, 235] width 82 height 10
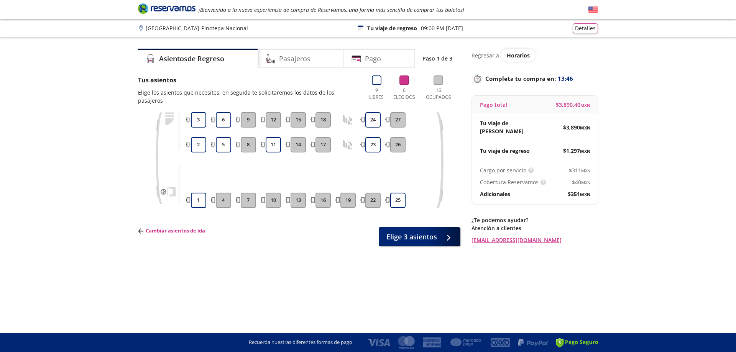
click at [206, 145] on div "2" at bounding box center [198, 144] width 19 height 15
drag, startPoint x: 203, startPoint y: 199, endPoint x: 198, endPoint y: 167, distance: 32.2
click at [203, 198] on button "1" at bounding box center [198, 200] width 15 height 15
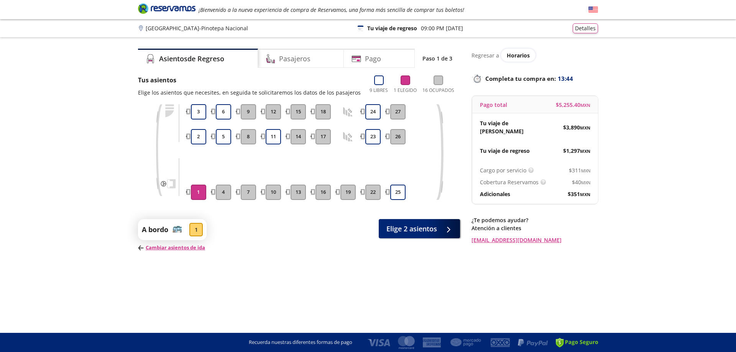
click at [200, 152] on div at bounding box center [198, 151] width 19 height 11
click at [201, 142] on button "2" at bounding box center [198, 136] width 15 height 15
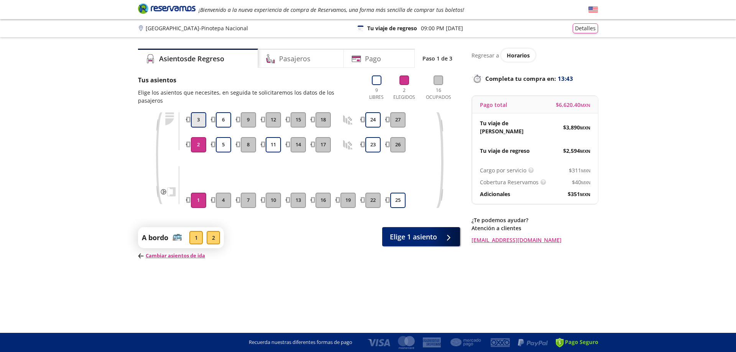
click at [200, 114] on button "3" at bounding box center [198, 119] width 15 height 15
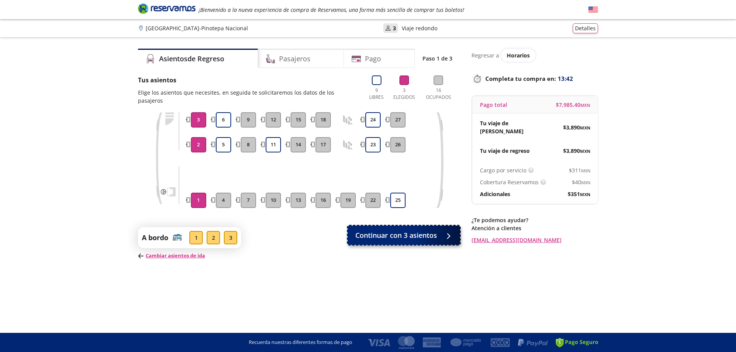
click at [424, 237] on span "Continuar con 3 asientos" at bounding box center [396, 235] width 82 height 10
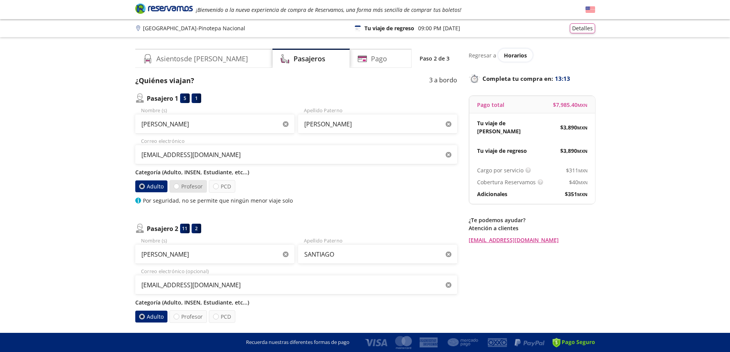
click at [202, 190] on label "Profesor" at bounding box center [188, 186] width 38 height 13
click at [179, 189] on input "Profesor" at bounding box center [176, 186] width 5 height 5
radio input "true"
radio input "false"
click at [223, 186] on label "PCD" at bounding box center [222, 186] width 26 height 13
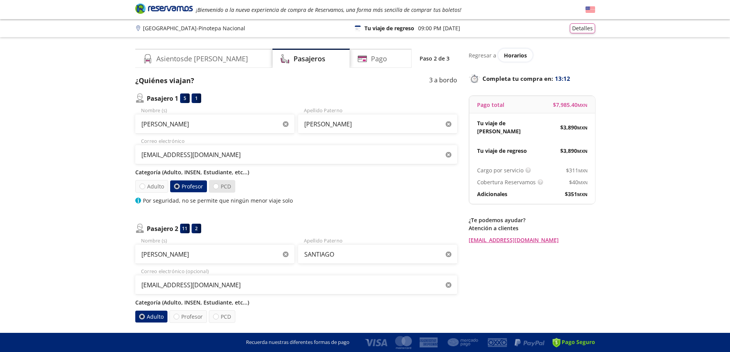
click at [218, 186] on input "PCD" at bounding box center [215, 186] width 5 height 5
radio input "true"
radio input "false"
click at [161, 186] on label "Adulto" at bounding box center [151, 186] width 33 height 13
click at [144, 186] on input "Adulto" at bounding box center [141, 186] width 5 height 5
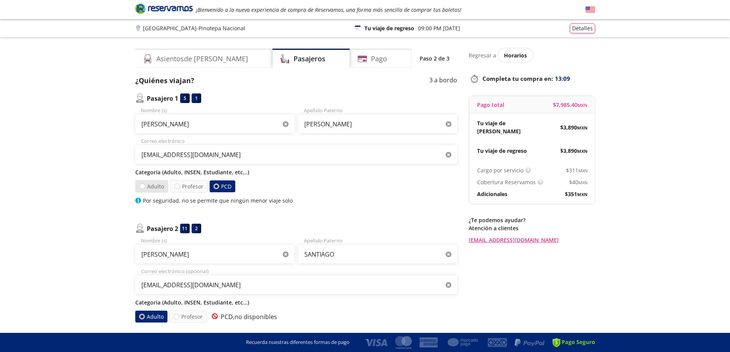
radio input "true"
radio input "false"
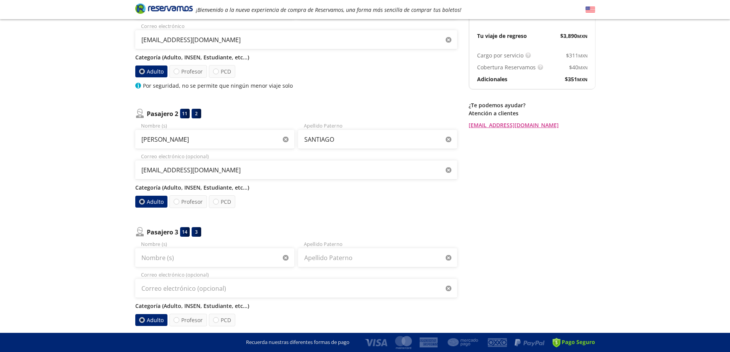
scroll to position [128, 0]
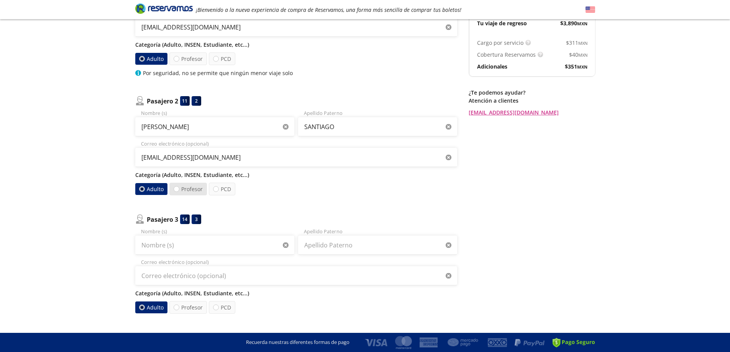
click at [190, 188] on label "Profesor" at bounding box center [188, 189] width 38 height 13
click at [179, 188] on input "Profesor" at bounding box center [176, 189] width 5 height 5
radio input "true"
click at [153, 188] on label "Adulto" at bounding box center [151, 189] width 33 height 13
click at [144, 188] on input "Adulto" at bounding box center [141, 189] width 5 height 5
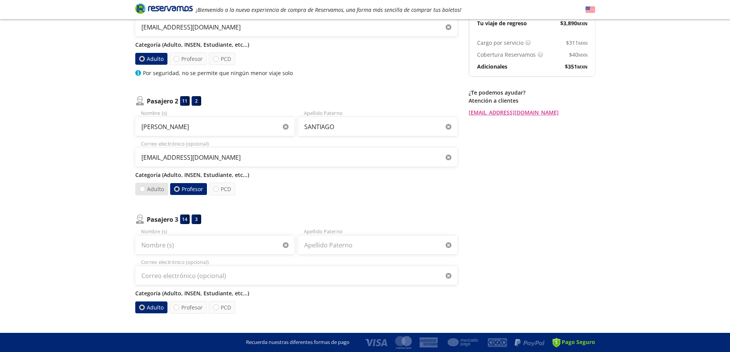
radio input "true"
radio input "false"
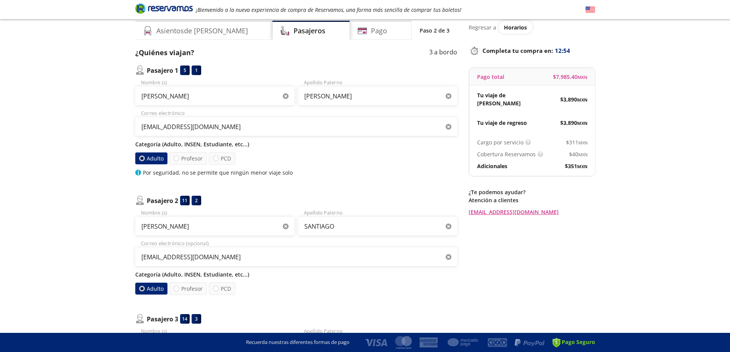
scroll to position [0, 0]
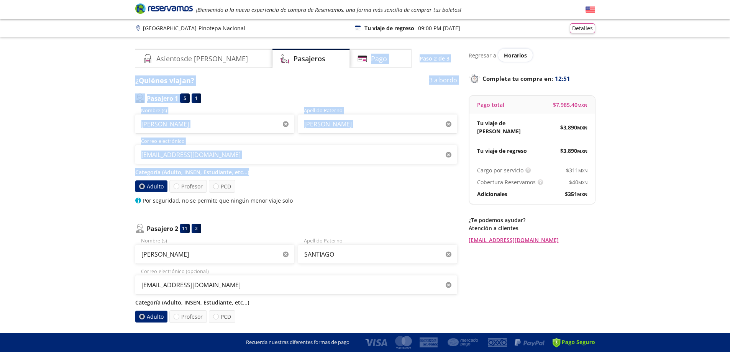
drag, startPoint x: 358, startPoint y: 53, endPoint x: 295, endPoint y: 188, distance: 149.3
click at [295, 187] on div "Asientos de Ida Pasajeros Pago Paso 2 de 3 ¿Quiénes viajan? 3 a bordo Pasajero …" at bounding box center [296, 290] width 322 height 482
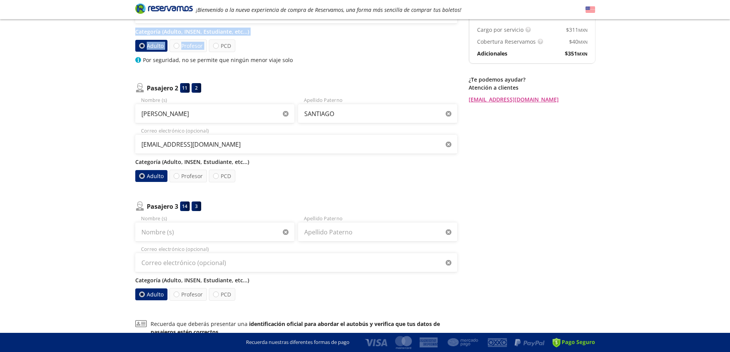
scroll to position [153, 0]
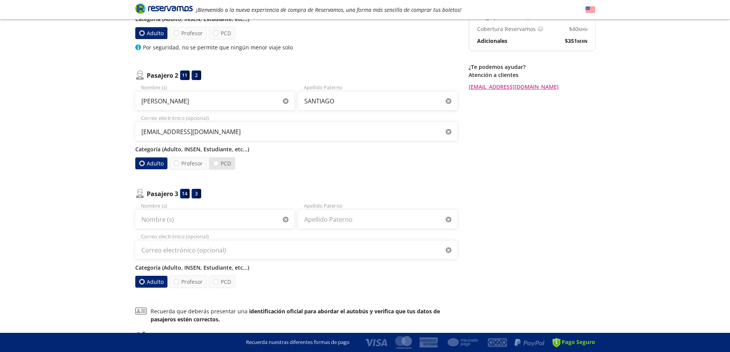
click at [222, 164] on label "PCD" at bounding box center [222, 163] width 26 height 13
click at [218, 164] on input "PCD" at bounding box center [215, 163] width 5 height 5
radio input "true"
click at [157, 165] on label "Adulto" at bounding box center [151, 163] width 33 height 13
click at [144, 165] on input "Adulto" at bounding box center [141, 163] width 5 height 5
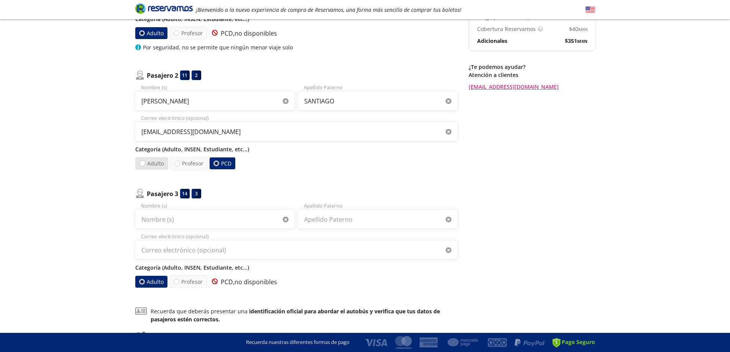
radio input "true"
radio input "false"
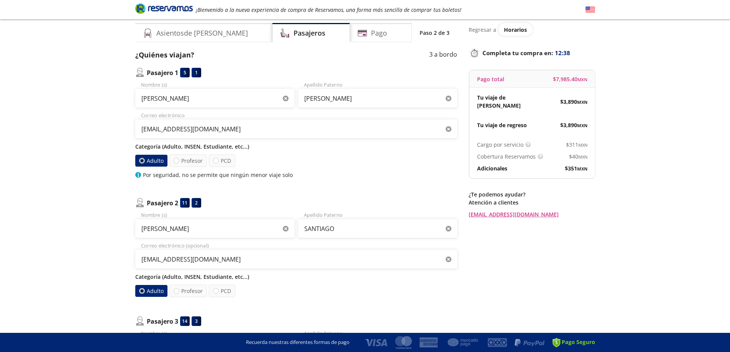
scroll to position [0, 0]
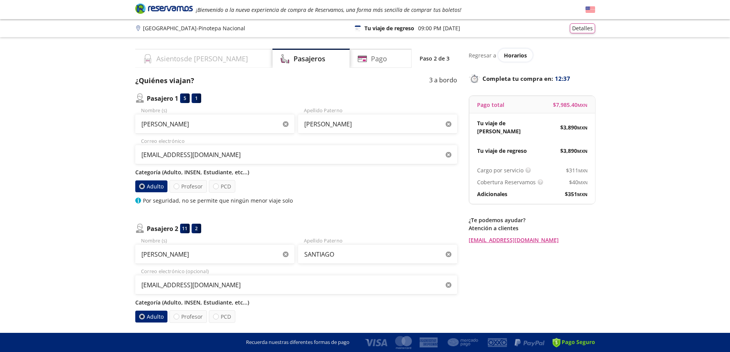
click at [198, 54] on h4 "Asientos de Ida" at bounding box center [202, 59] width 92 height 10
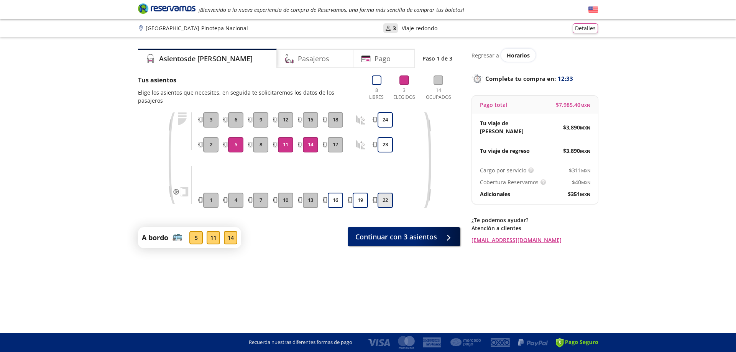
drag, startPoint x: 381, startPoint y: 188, endPoint x: 385, endPoint y: 195, distance: 7.4
click at [382, 191] on div "22 23 24" at bounding box center [384, 160] width 19 height 96
click at [386, 195] on button "22" at bounding box center [384, 200] width 15 height 15
click at [386, 154] on div "22 23 24" at bounding box center [384, 160] width 19 height 96
click at [383, 146] on button "23" at bounding box center [384, 144] width 15 height 15
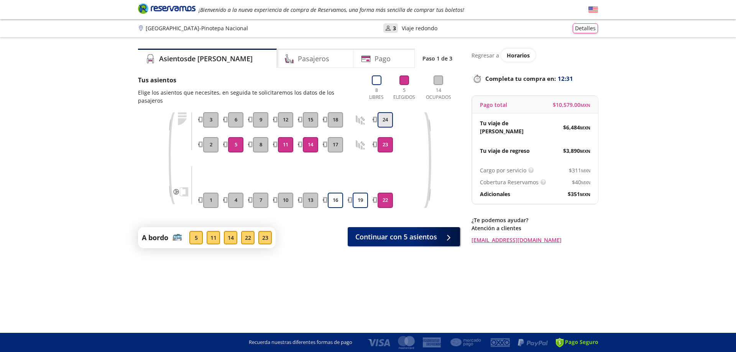
click at [386, 120] on button "24" at bounding box center [384, 119] width 15 height 15
click at [390, 118] on button "24" at bounding box center [384, 119] width 15 height 15
click at [360, 197] on button "19" at bounding box center [359, 200] width 15 height 15
click at [340, 198] on button "16" at bounding box center [335, 200] width 15 height 15
click at [392, 236] on span "Continuar con 5 asientos" at bounding box center [396, 235] width 82 height 10
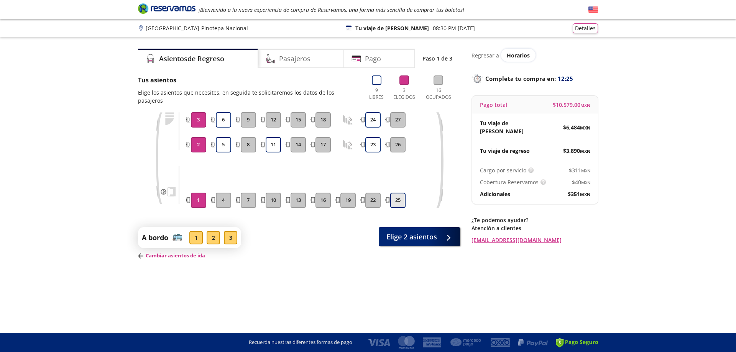
click at [399, 203] on button "25" at bounding box center [397, 200] width 15 height 15
click at [375, 145] on button "23" at bounding box center [372, 144] width 15 height 15
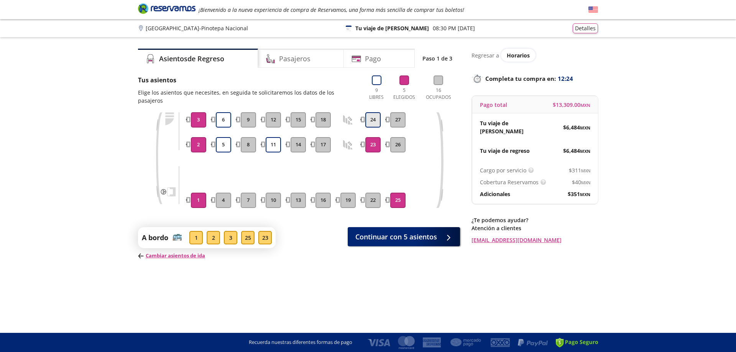
click at [372, 125] on button "24" at bounding box center [372, 119] width 15 height 15
click at [221, 144] on button "5" at bounding box center [223, 144] width 15 height 15
click at [224, 125] on div "4 5 6" at bounding box center [223, 160] width 19 height 96
click at [225, 124] on button "6" at bounding box center [223, 119] width 15 height 15
click at [198, 200] on button "1" at bounding box center [198, 200] width 15 height 15
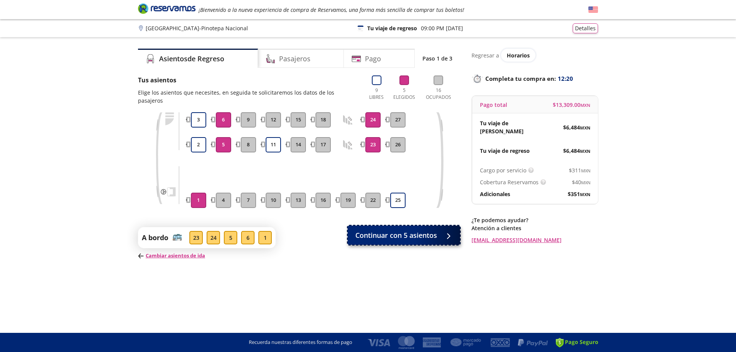
click at [409, 228] on button "Continuar con 5 asientos" at bounding box center [403, 235] width 112 height 19
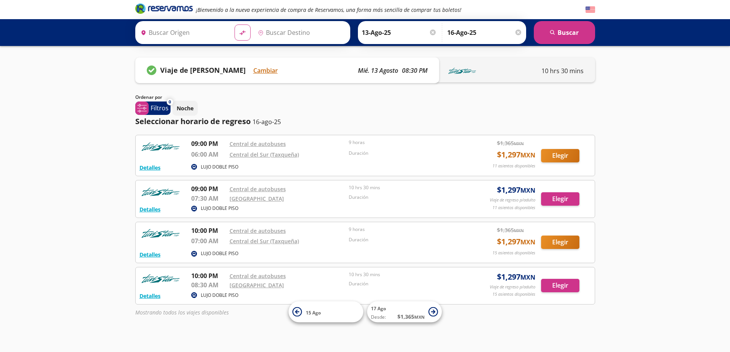
type input "[GEOGRAPHIC_DATA], [GEOGRAPHIC_DATA]"
type input "Pinotepa Nacional, [GEOGRAPHIC_DATA]"
